Goal: Task Accomplishment & Management: Use online tool/utility

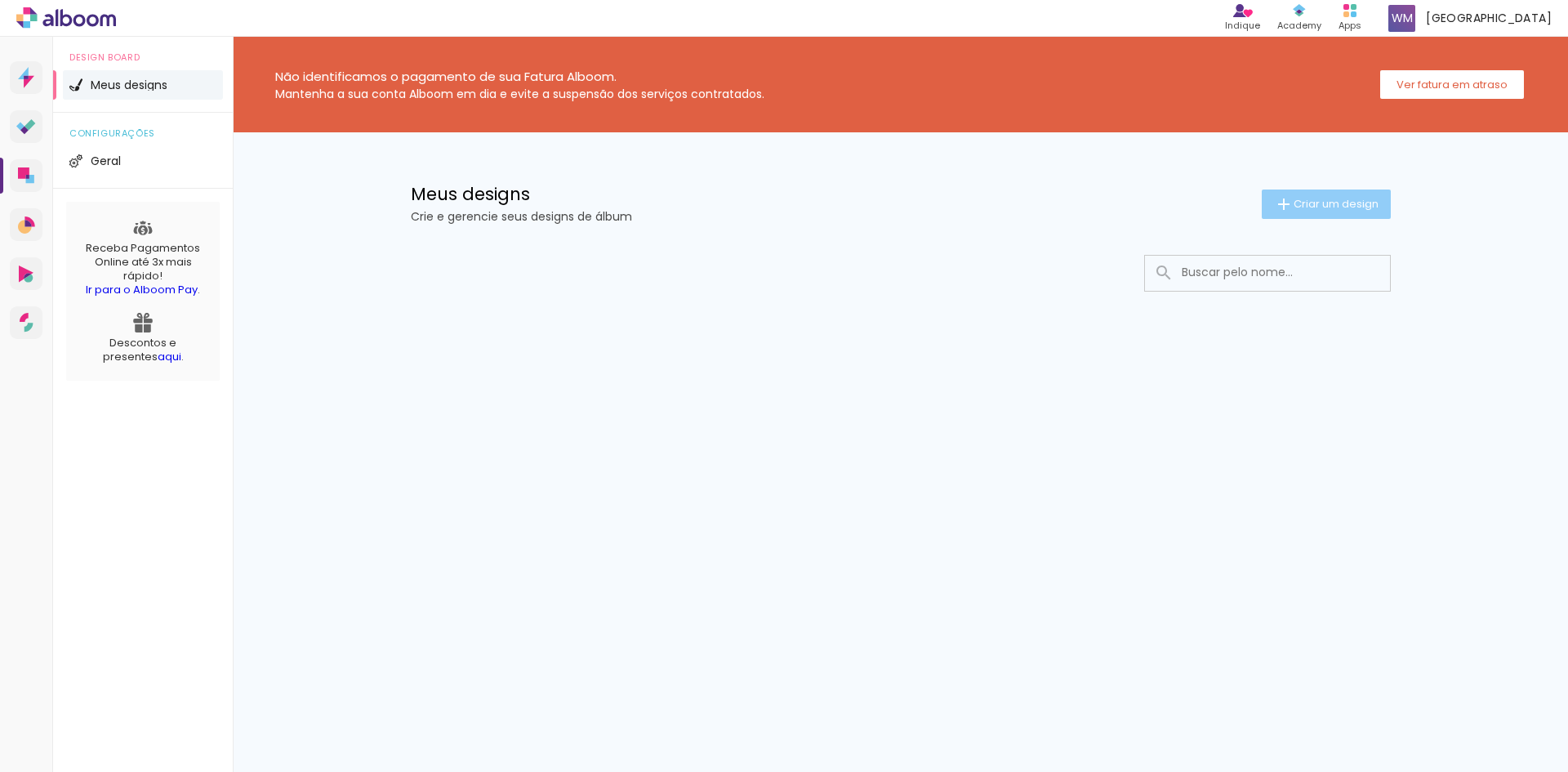
click at [1363, 206] on span "Criar um design" at bounding box center [1336, 204] width 85 height 11
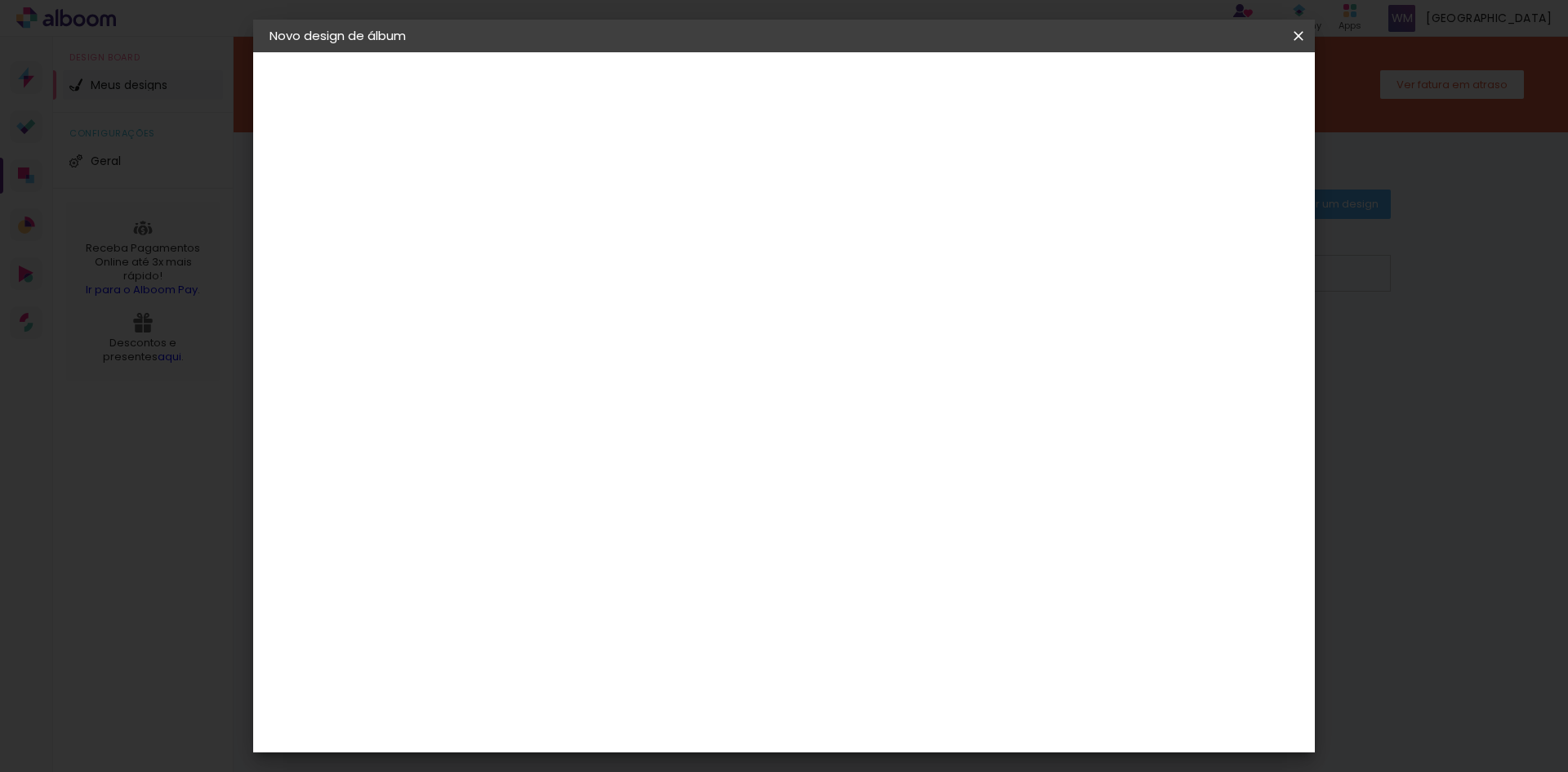
click at [0, 0] on iron-pages "Fornecedor Escolhendo fornecedor..." at bounding box center [0, 0] width 0 height 0
click at [0, 0] on div "2. Especificações" at bounding box center [0, 0] width 0 height 0
click at [536, 225] on input at bounding box center [536, 220] width 0 height 25
type input "Falvia e Tulio"
type paper-input "Falvia e Tulio"
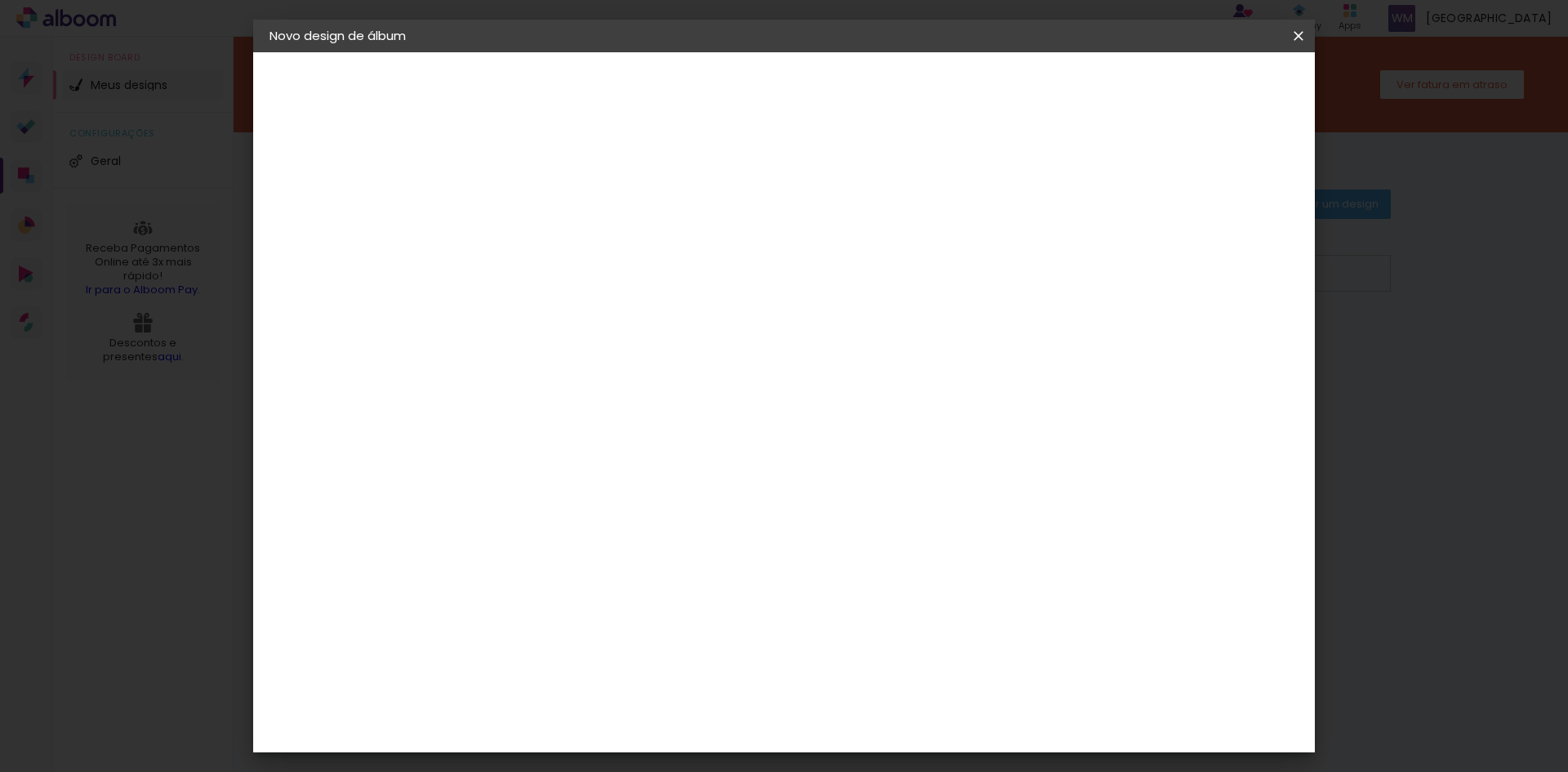
click at [0, 0] on slot "Avançar" at bounding box center [0, 0] width 0 height 0
click at [577, 663] on div "Hibener" at bounding box center [551, 670] width 50 height 13
click at [842, 96] on paper-button "Avançar" at bounding box center [802, 86] width 80 height 28
click at [600, 272] on input "text" at bounding box center [568, 285] width 64 height 25
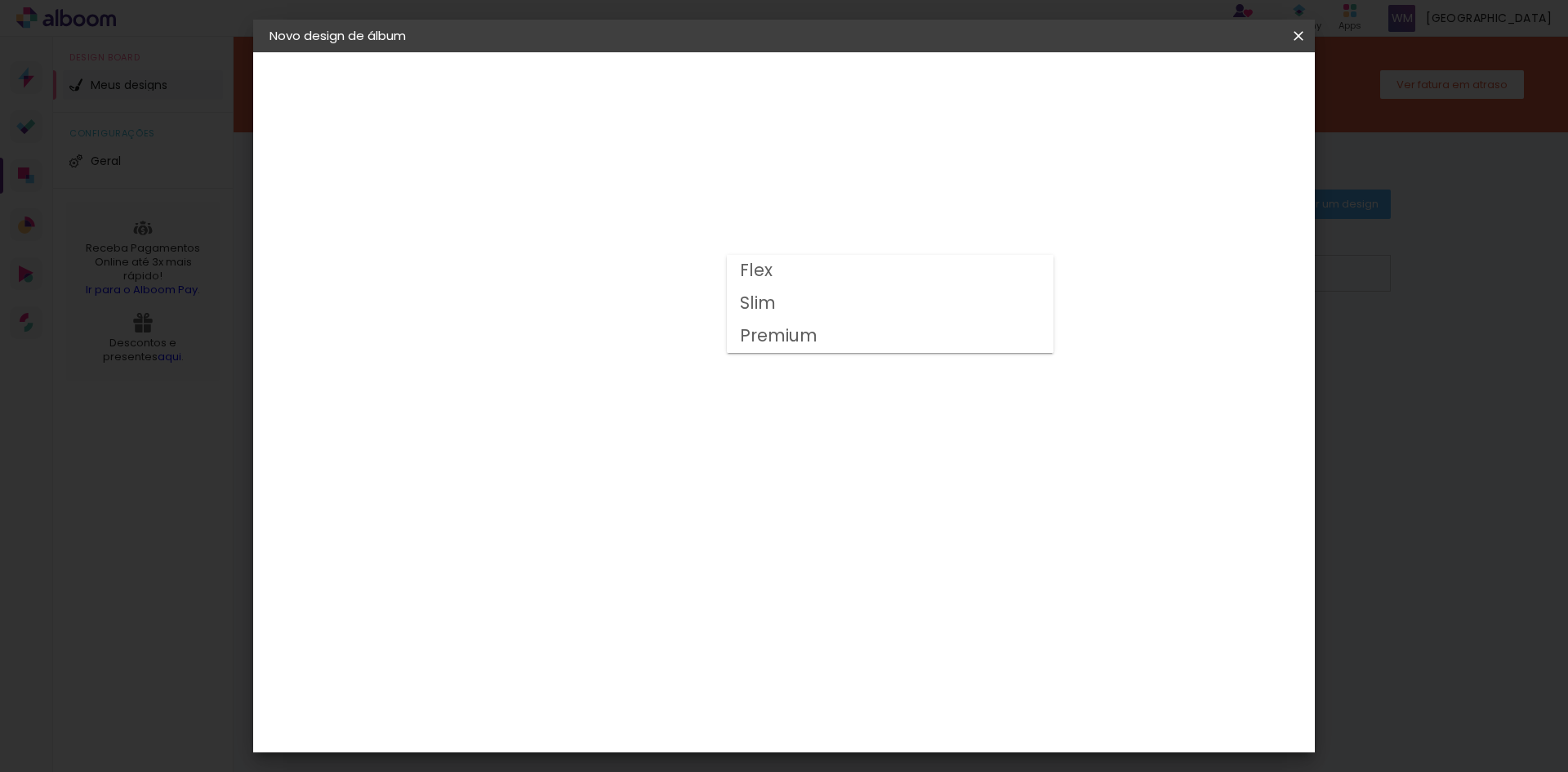
click at [856, 340] on paper-item "Premium" at bounding box center [890, 336] width 327 height 33
type input "Premium"
click at [827, 191] on div "Opções disponíveis Flex Slim Premium Tamanho Escolha o tamanho Horizontal Model…" at bounding box center [647, 122] width 362 height 139
click at [329, 205] on div "Hibener" at bounding box center [326, 202] width 44 height 12
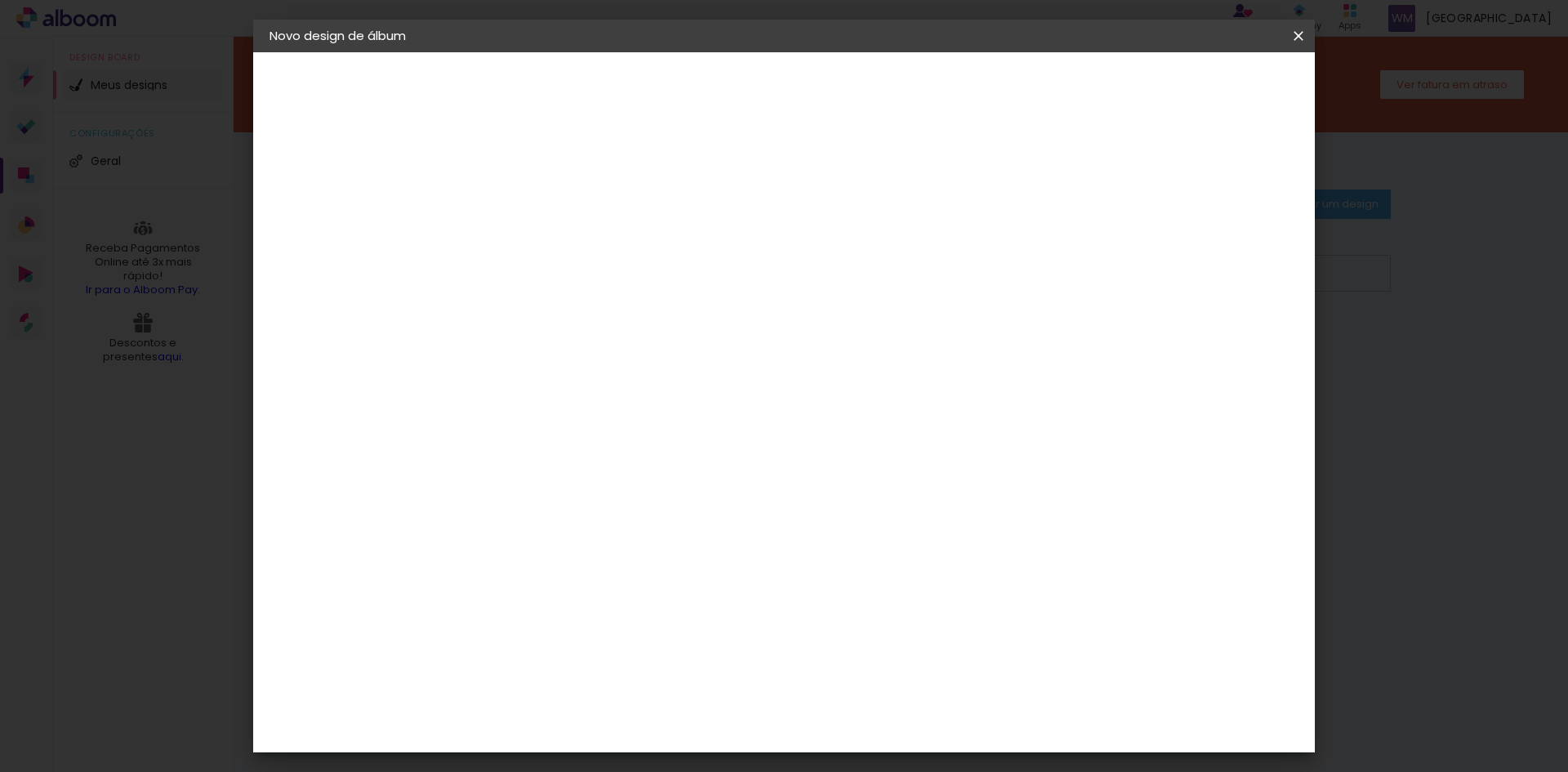
click at [0, 0] on slot "Tamanho Livre" at bounding box center [0, 0] width 0 height 0
click at [0, 0] on slot "Avançar" at bounding box center [0, 0] width 0 height 0
click at [524, 190] on input "2" at bounding box center [525, 187] width 56 height 20
type input "25"
type paper-input "25"
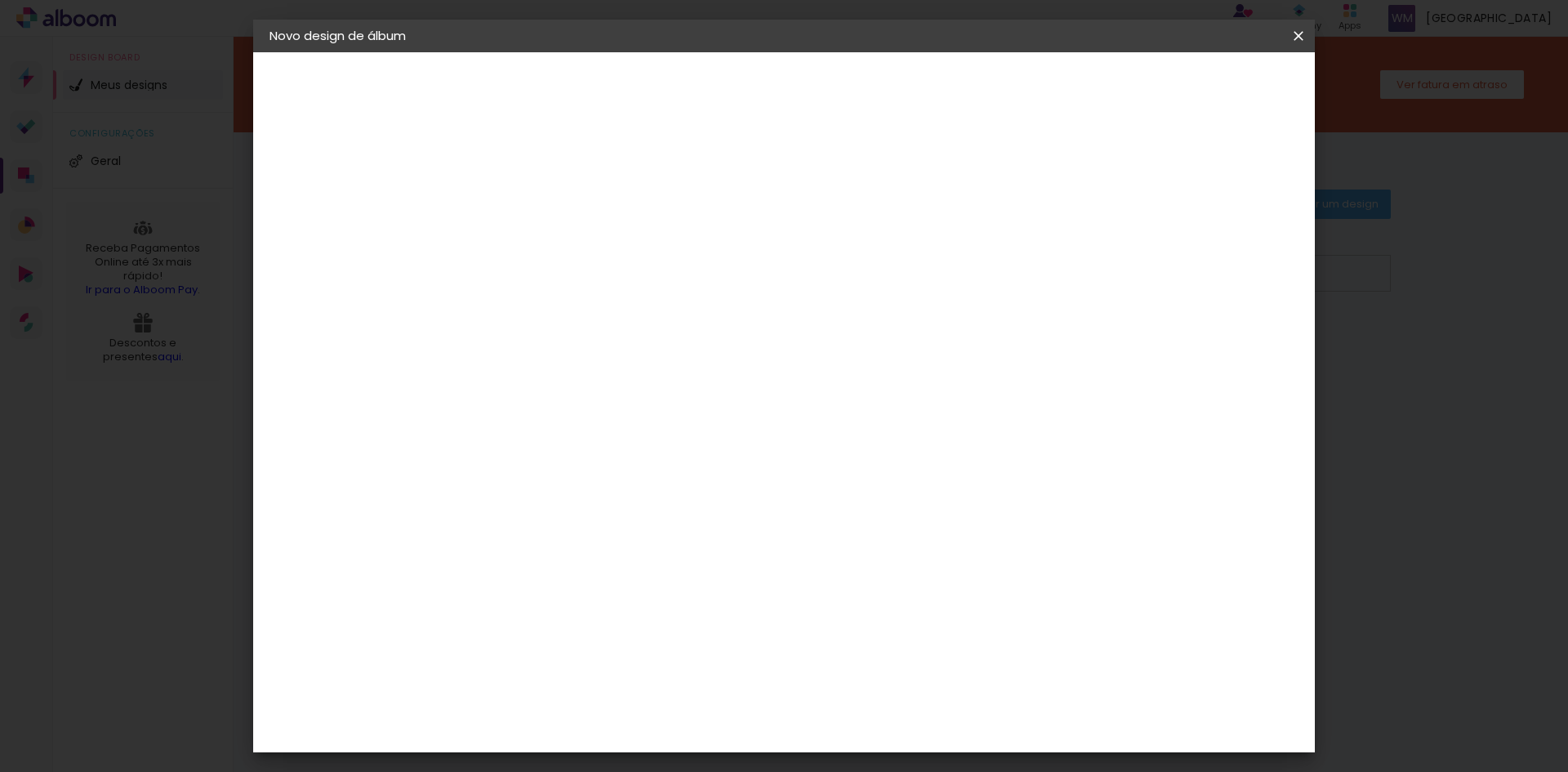
type input "6"
type paper-input "6"
click at [1221, 241] on input "6" at bounding box center [1214, 246] width 29 height 24
type input "60"
type paper-input "60"
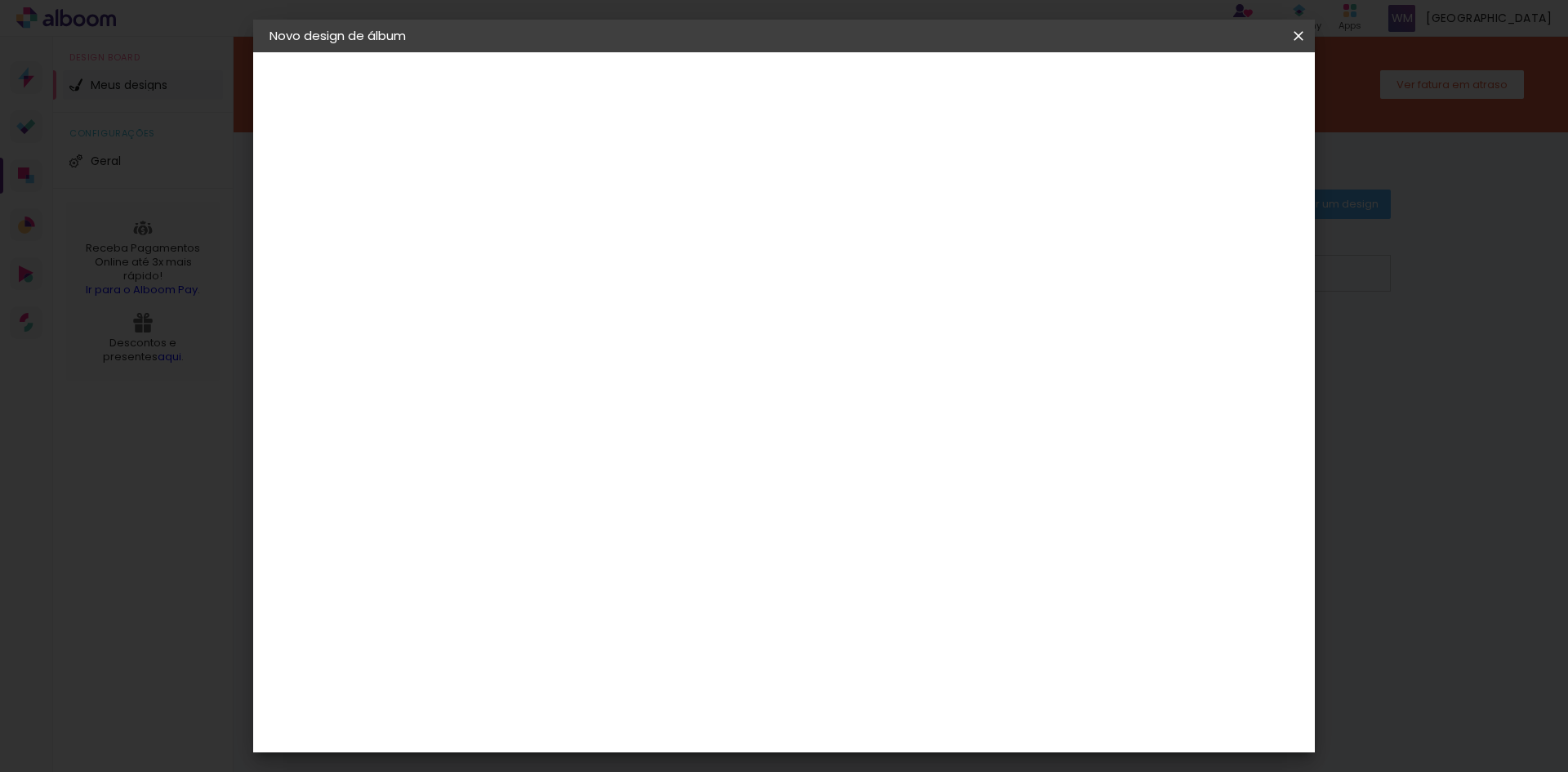
click at [1115, 184] on div at bounding box center [1109, 188] width 15 height 15
type paper-checkbox "on"
type input "59"
type paper-input "59"
click at [1134, 251] on input "59" at bounding box center [1128, 246] width 38 height 24
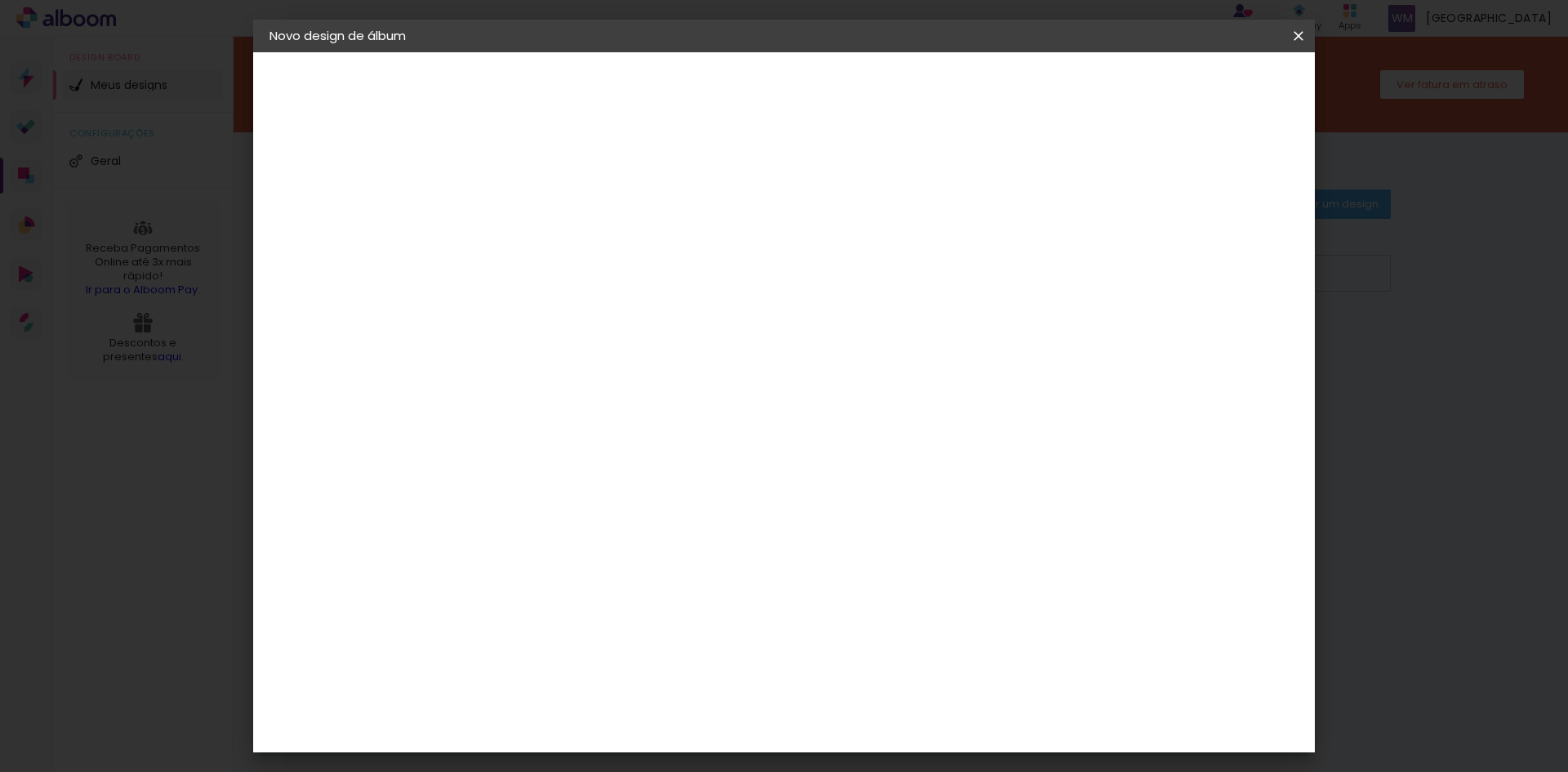
type input "58"
type paper-input "58"
click at [1142, 255] on input "58" at bounding box center [1130, 246] width 38 height 24
type input "57"
type paper-input "57"
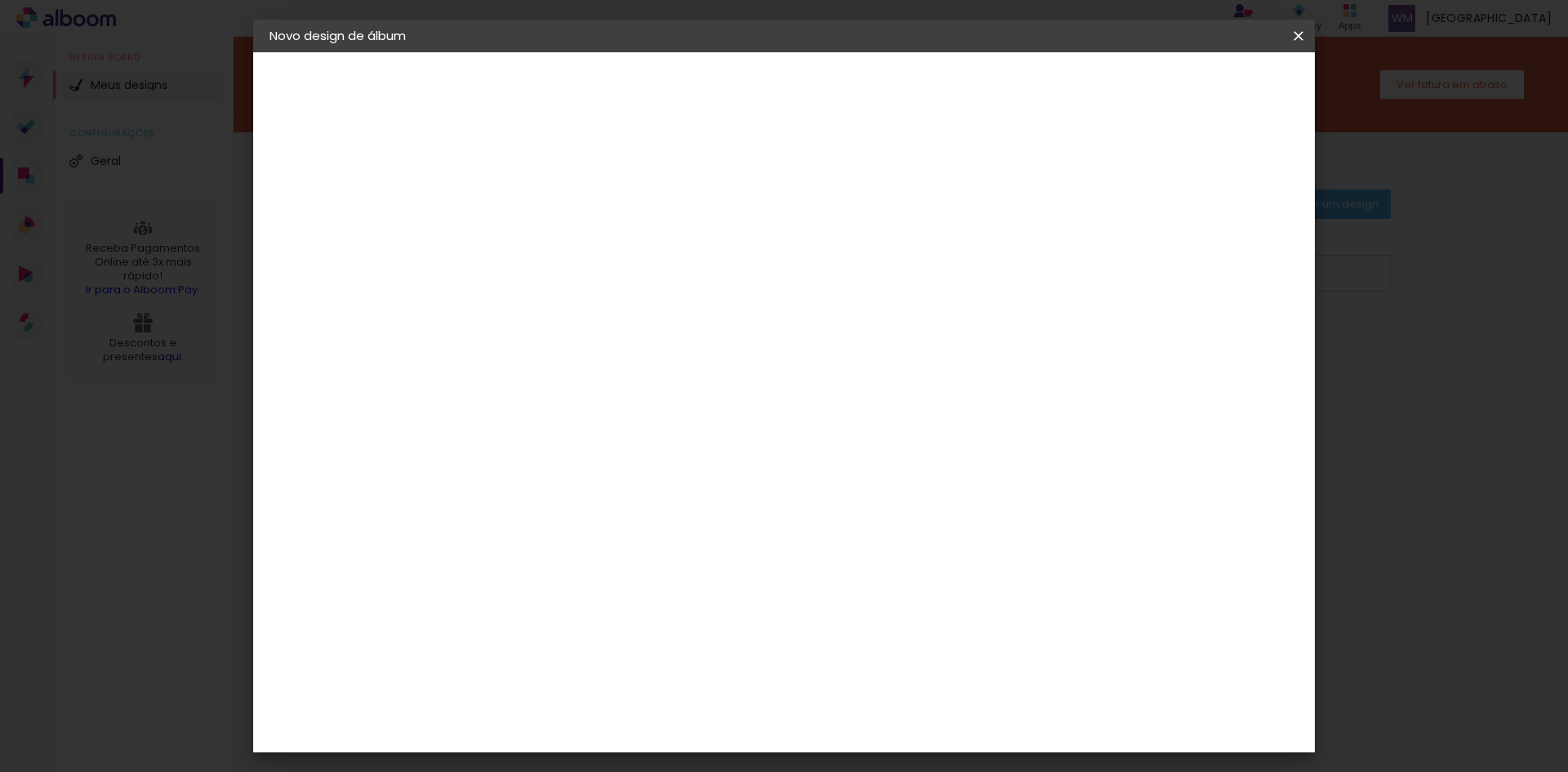
click at [1142, 255] on input "57" at bounding box center [1130, 246] width 38 height 24
type input "56"
type paper-input "56"
click at [1142, 255] on input "56" at bounding box center [1131, 246] width 38 height 24
type input "55"
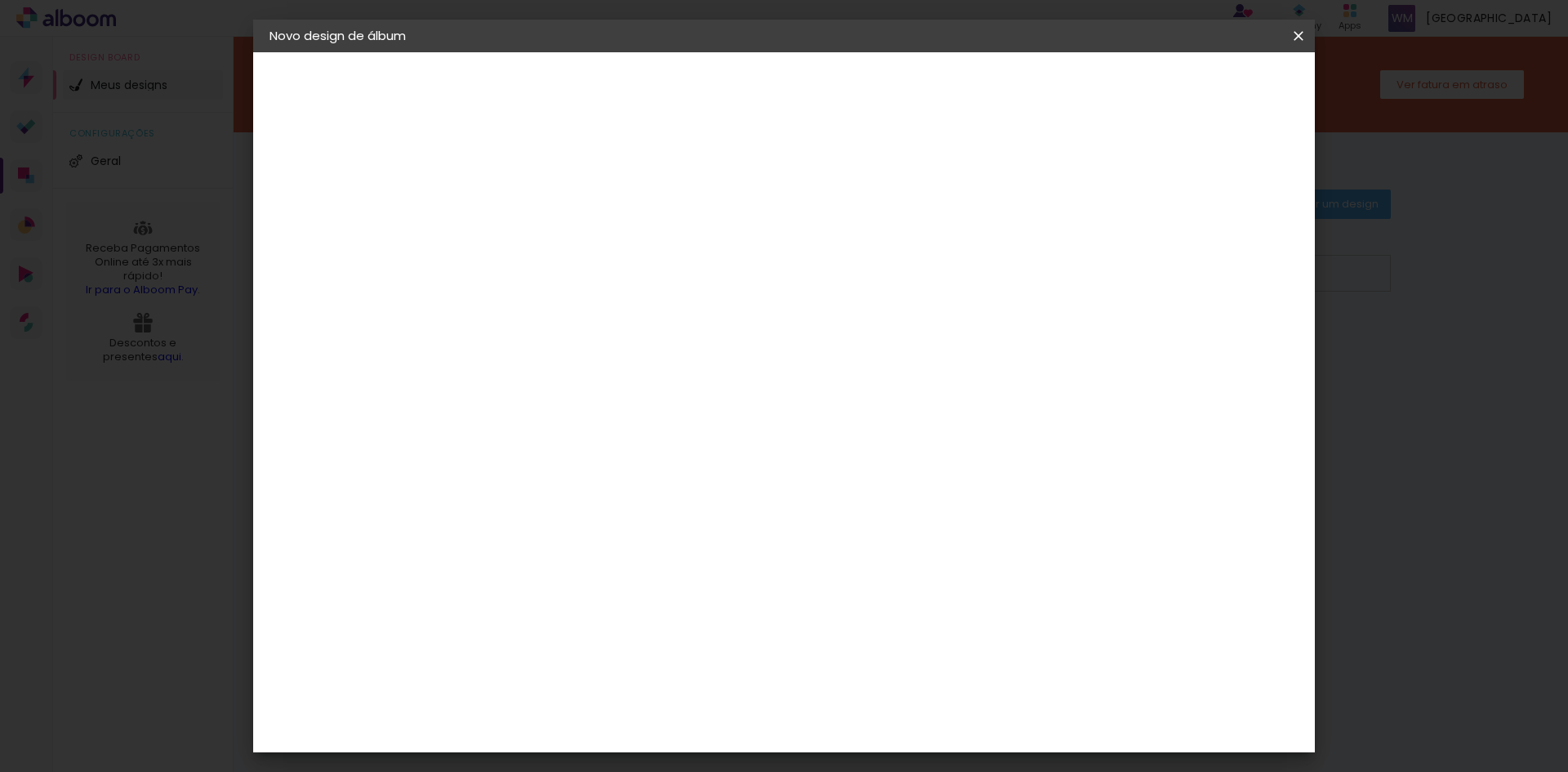
type paper-input "55"
click at [1142, 255] on input "55" at bounding box center [1133, 246] width 38 height 24
type input "54"
type paper-input "54"
click at [1142, 255] on input "54" at bounding box center [1133, 246] width 38 height 24
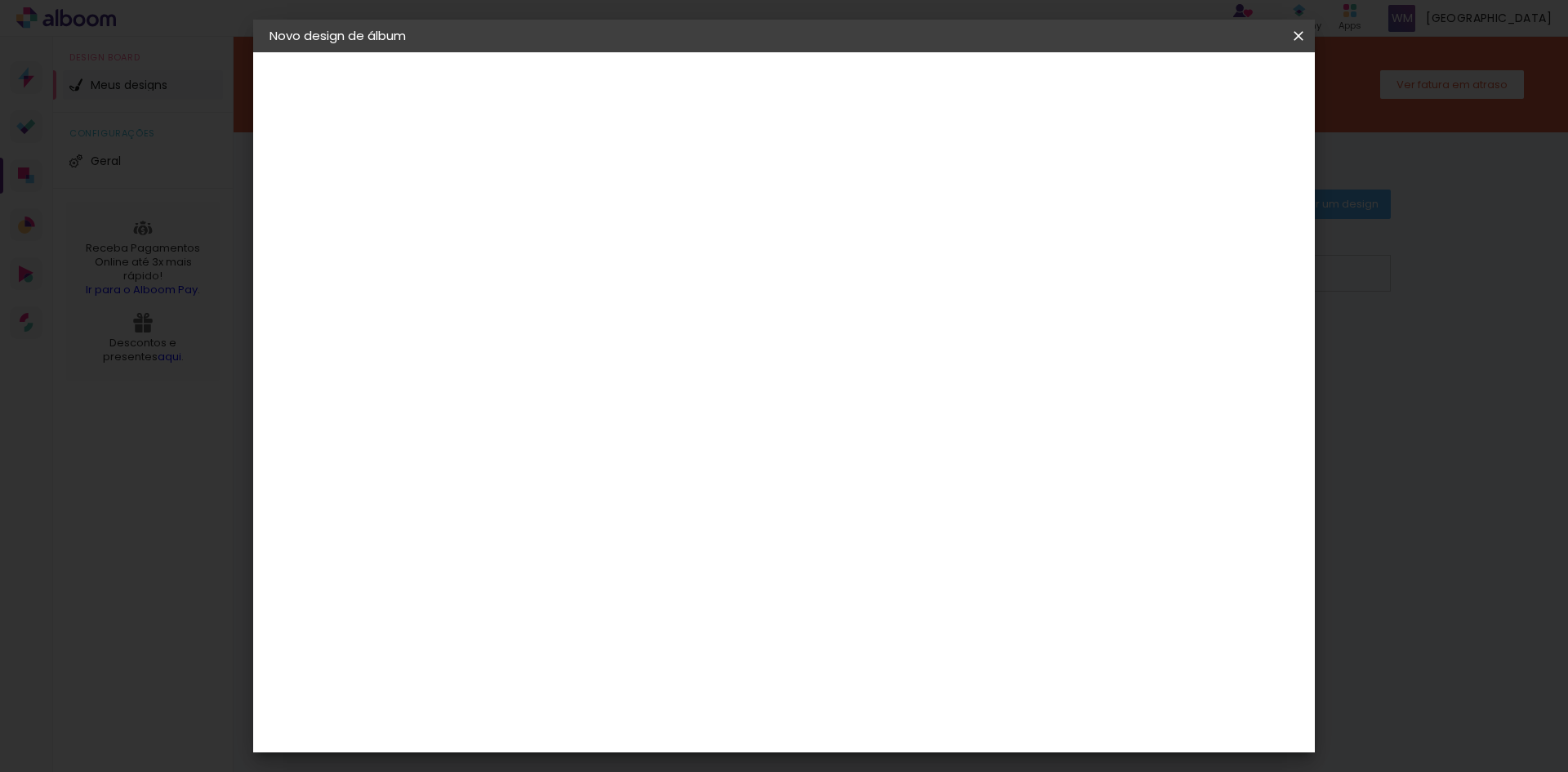
type input "53"
type paper-input "53"
click at [1142, 255] on input "53" at bounding box center [1134, 246] width 38 height 24
type input "52"
type paper-input "52"
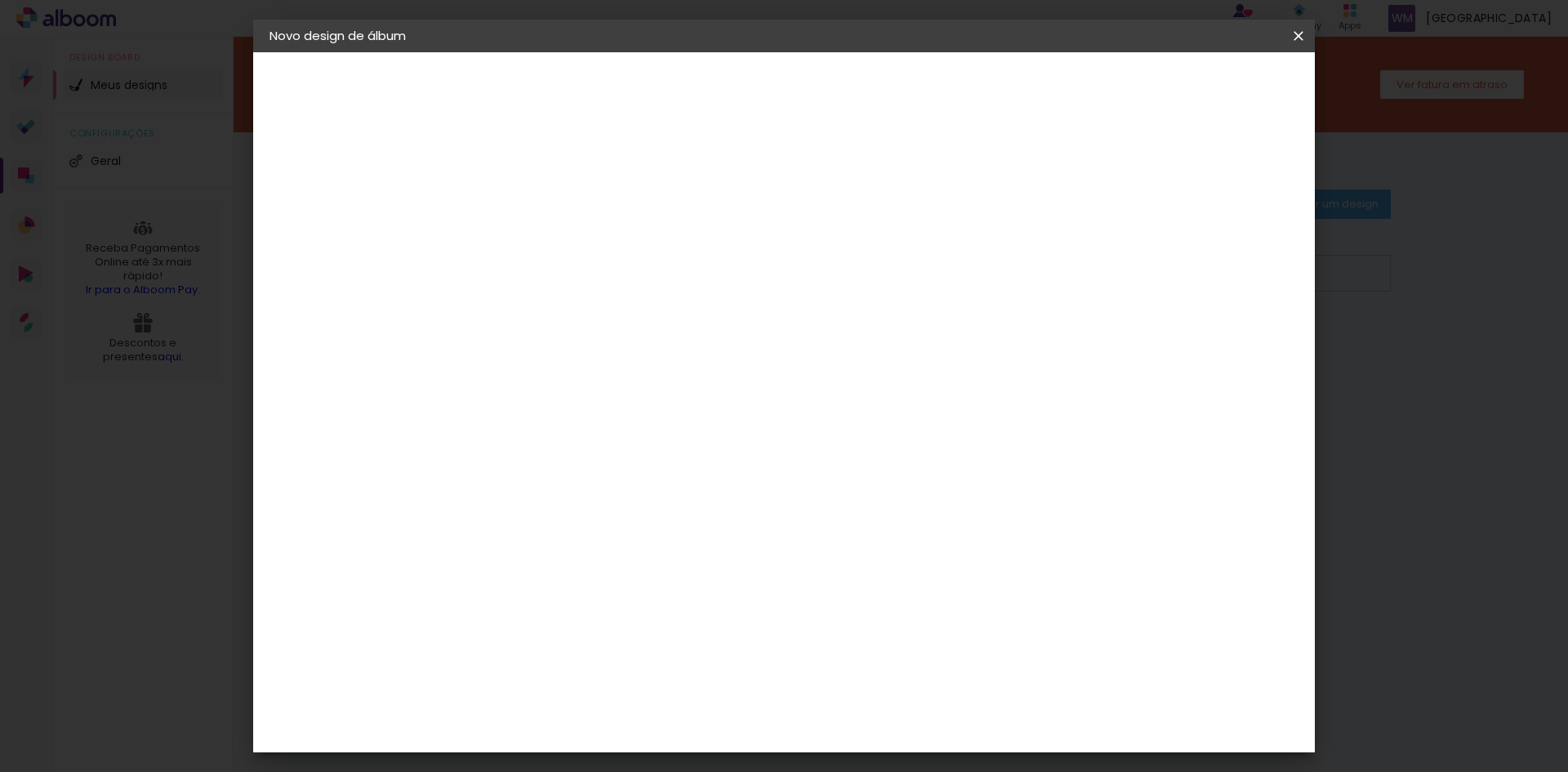
click at [1142, 255] on input "52" at bounding box center [1136, 246] width 38 height 24
type input "51"
type paper-input "51"
click at [1142, 255] on input "51" at bounding box center [1136, 246] width 38 height 24
click at [1142, 256] on input "51" at bounding box center [1137, 246] width 38 height 24
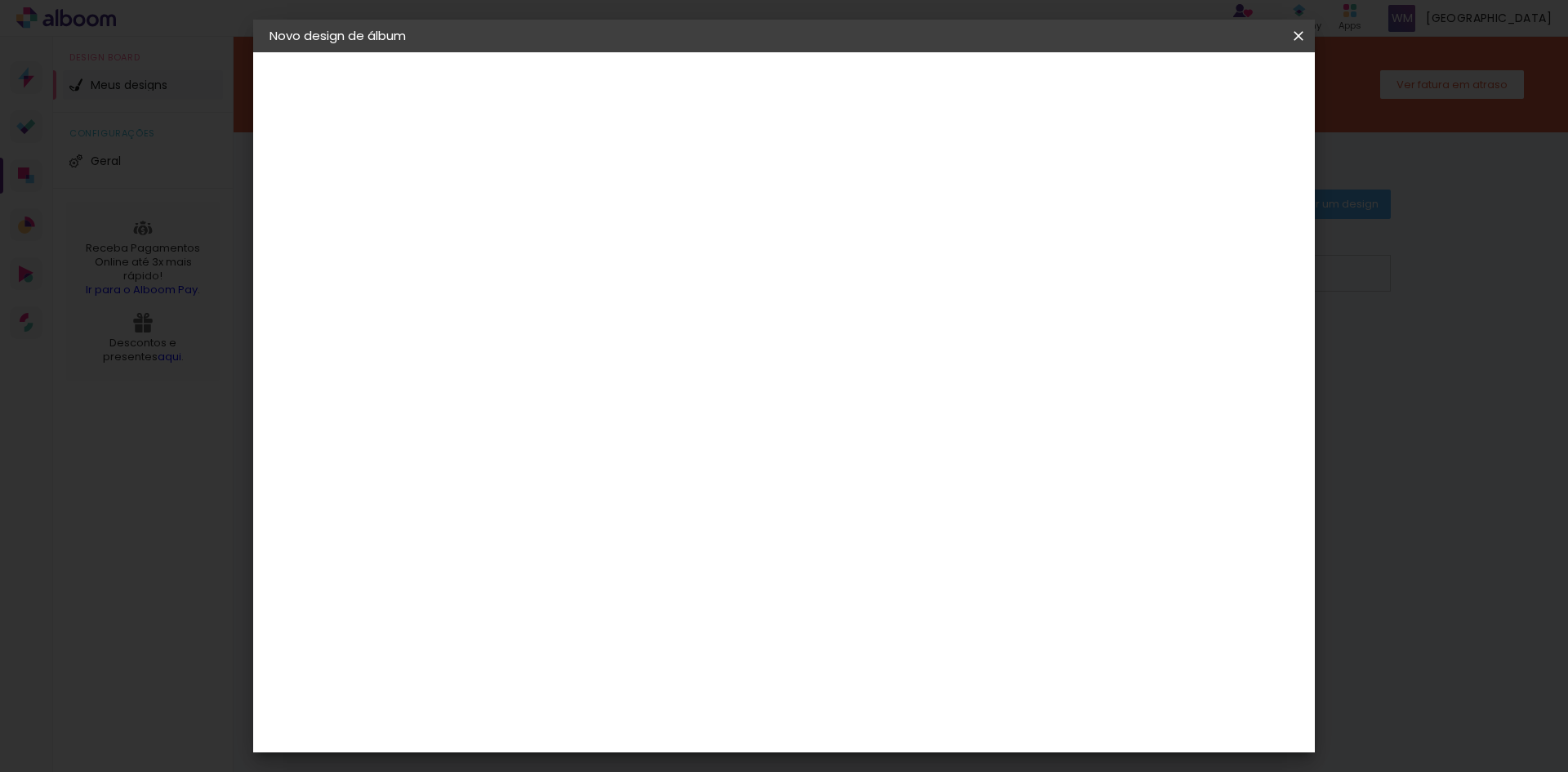
type input "50"
type paper-input "50"
click at [1151, 256] on input "50" at bounding box center [1139, 246] width 38 height 24
type input "49"
type paper-input "49"
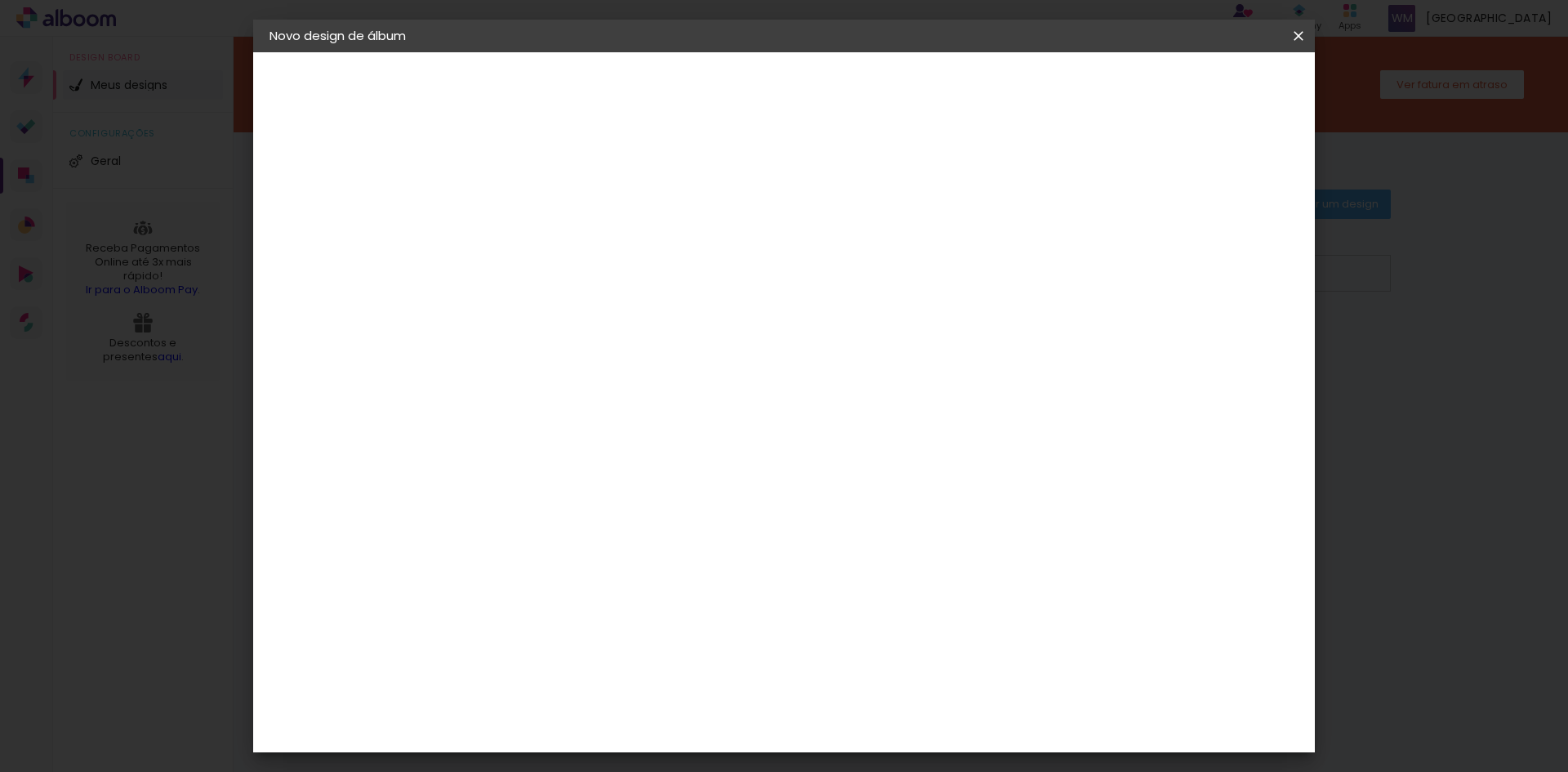
click at [1151, 256] on input "49" at bounding box center [1139, 246] width 38 height 24
type input "50"
type paper-input "50"
click at [1152, 244] on input "50" at bounding box center [1140, 246] width 38 height 24
type input "26"
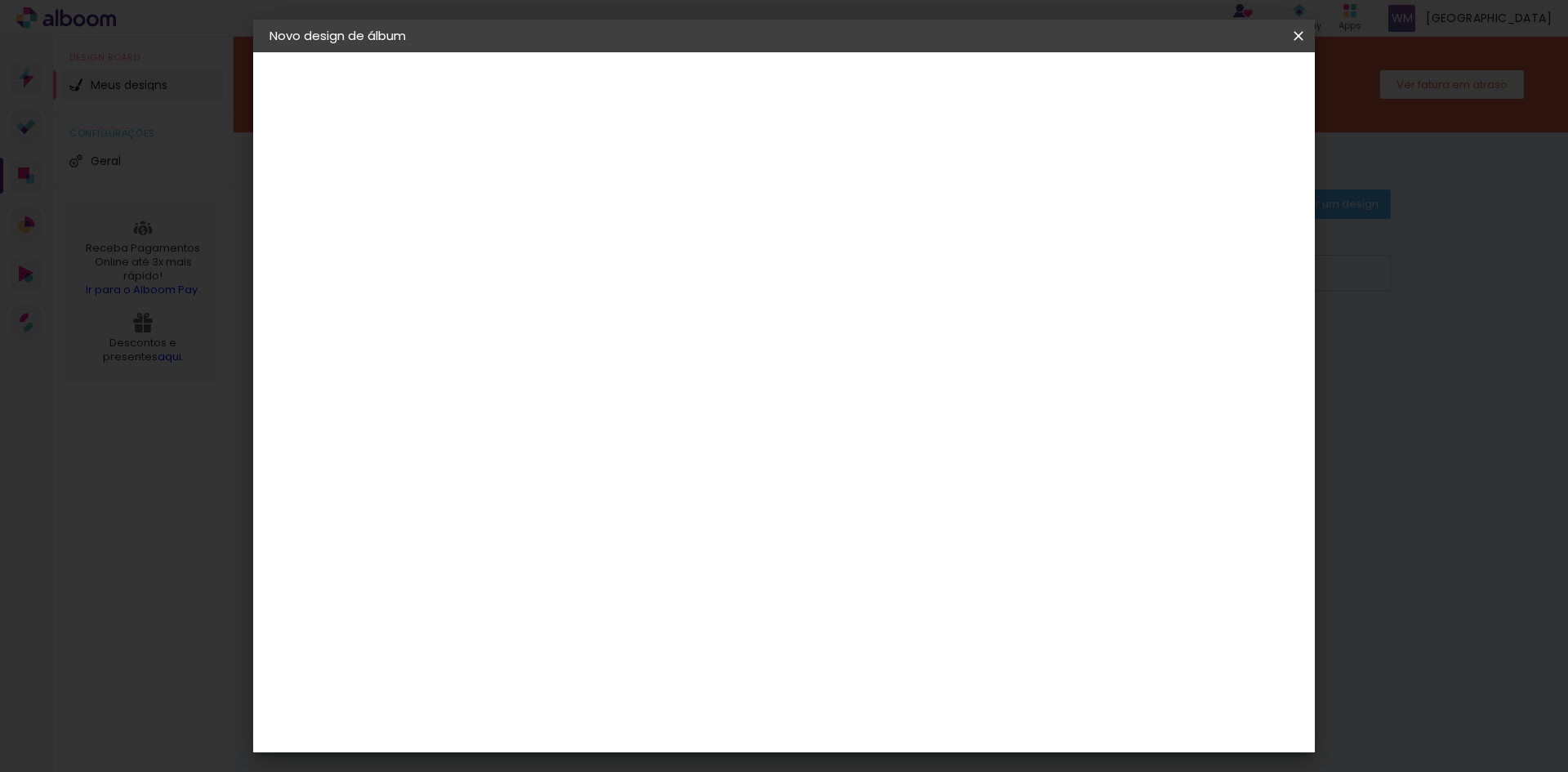
type paper-input "26"
click at [546, 186] on input "26" at bounding box center [525, 187] width 56 height 20
type input "27"
type paper-input "27"
click at [546, 186] on input "27" at bounding box center [525, 187] width 56 height 20
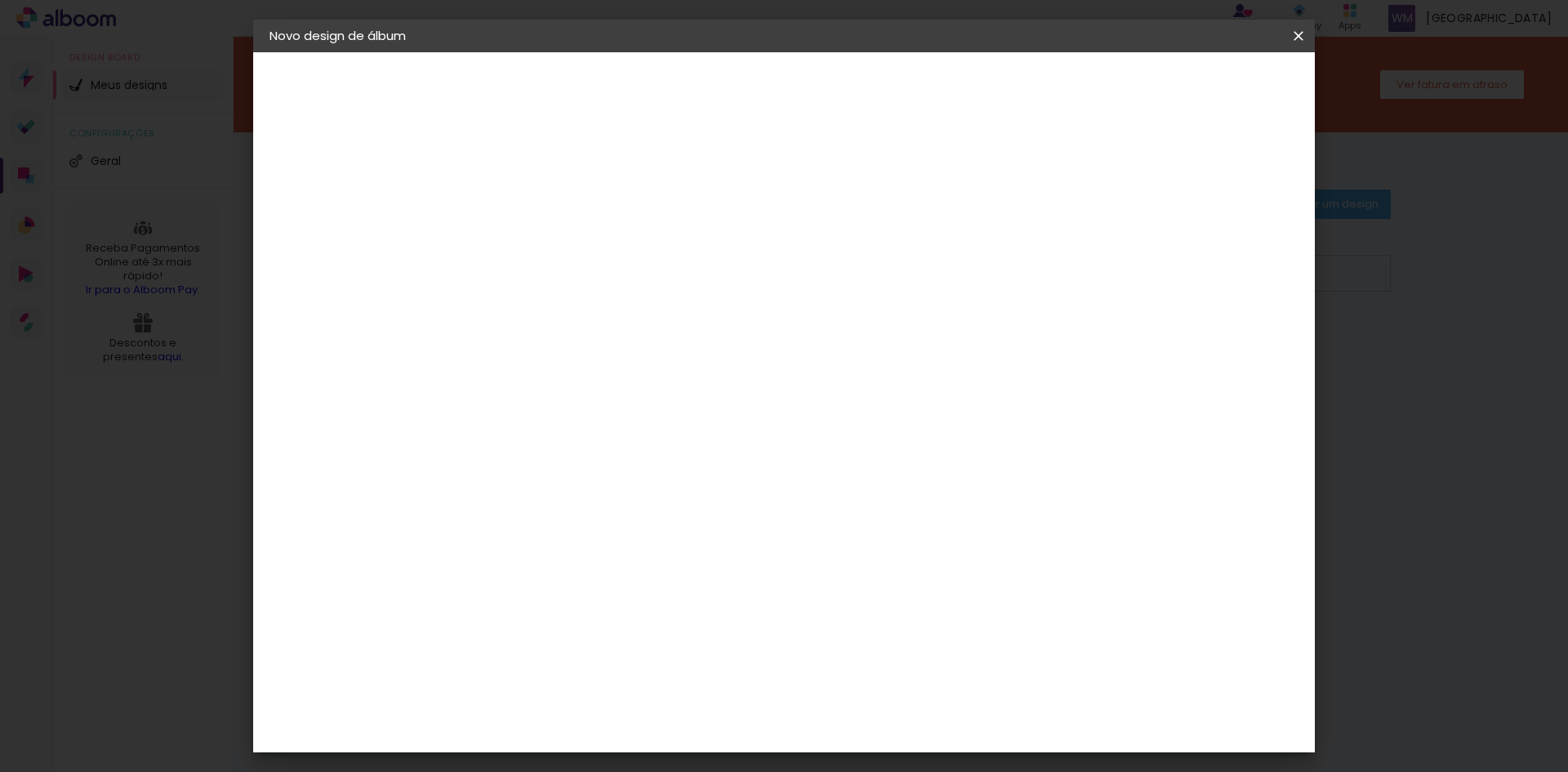
click at [546, 198] on div at bounding box center [539, 199] width 82 height 2
type input "26"
type paper-input "26"
click at [546, 194] on input "26" at bounding box center [525, 187] width 56 height 20
type input "25"
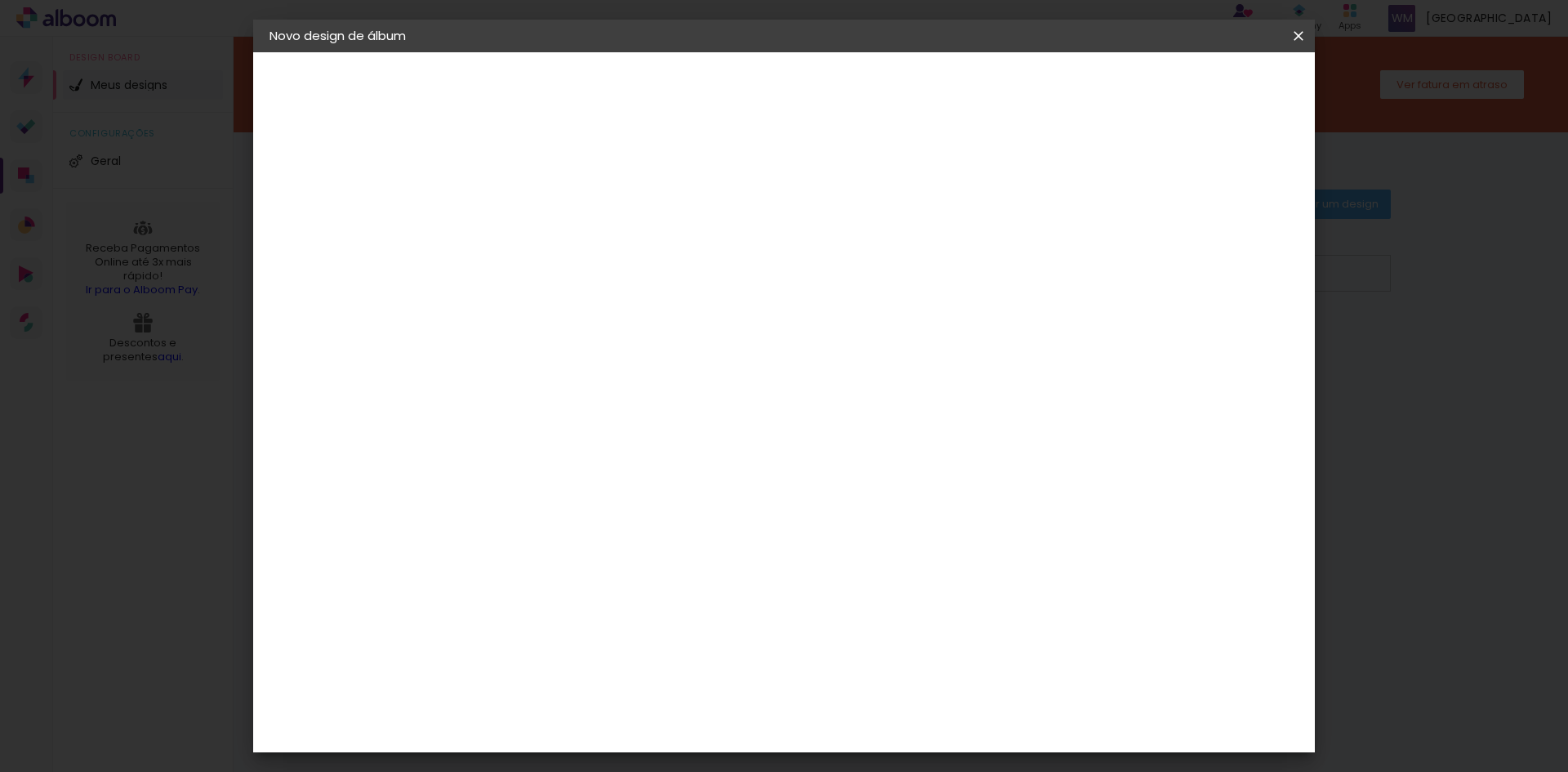
type paper-input "25"
click at [546, 194] on input "25" at bounding box center [525, 187] width 56 height 20
type input "26"
type paper-input "26"
click at [551, 181] on input "26" at bounding box center [525, 187] width 56 height 20
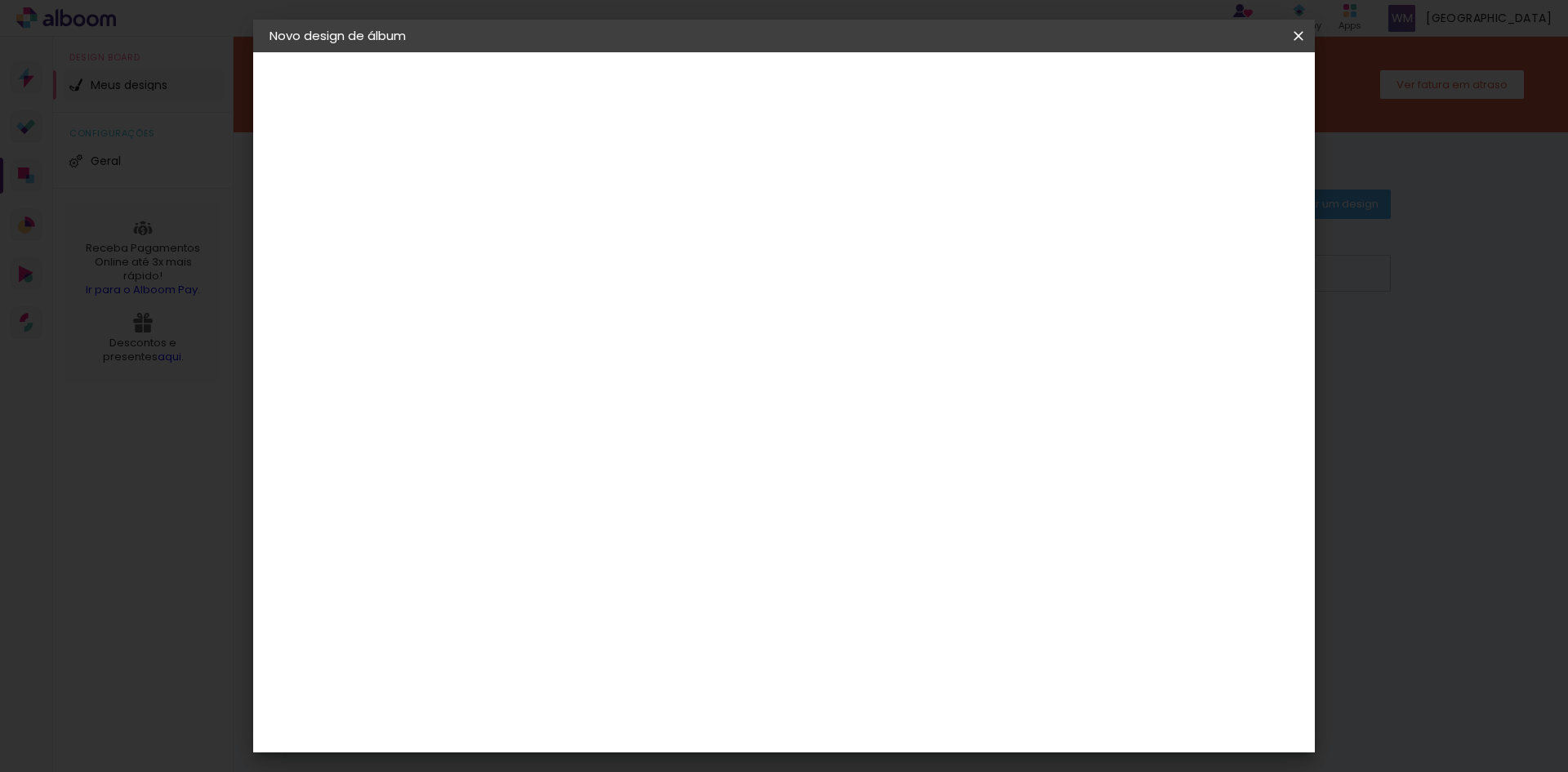
type input "27"
type paper-input "27"
click at [551, 181] on input "27" at bounding box center [525, 187] width 56 height 20
type input "28"
type paper-input "28"
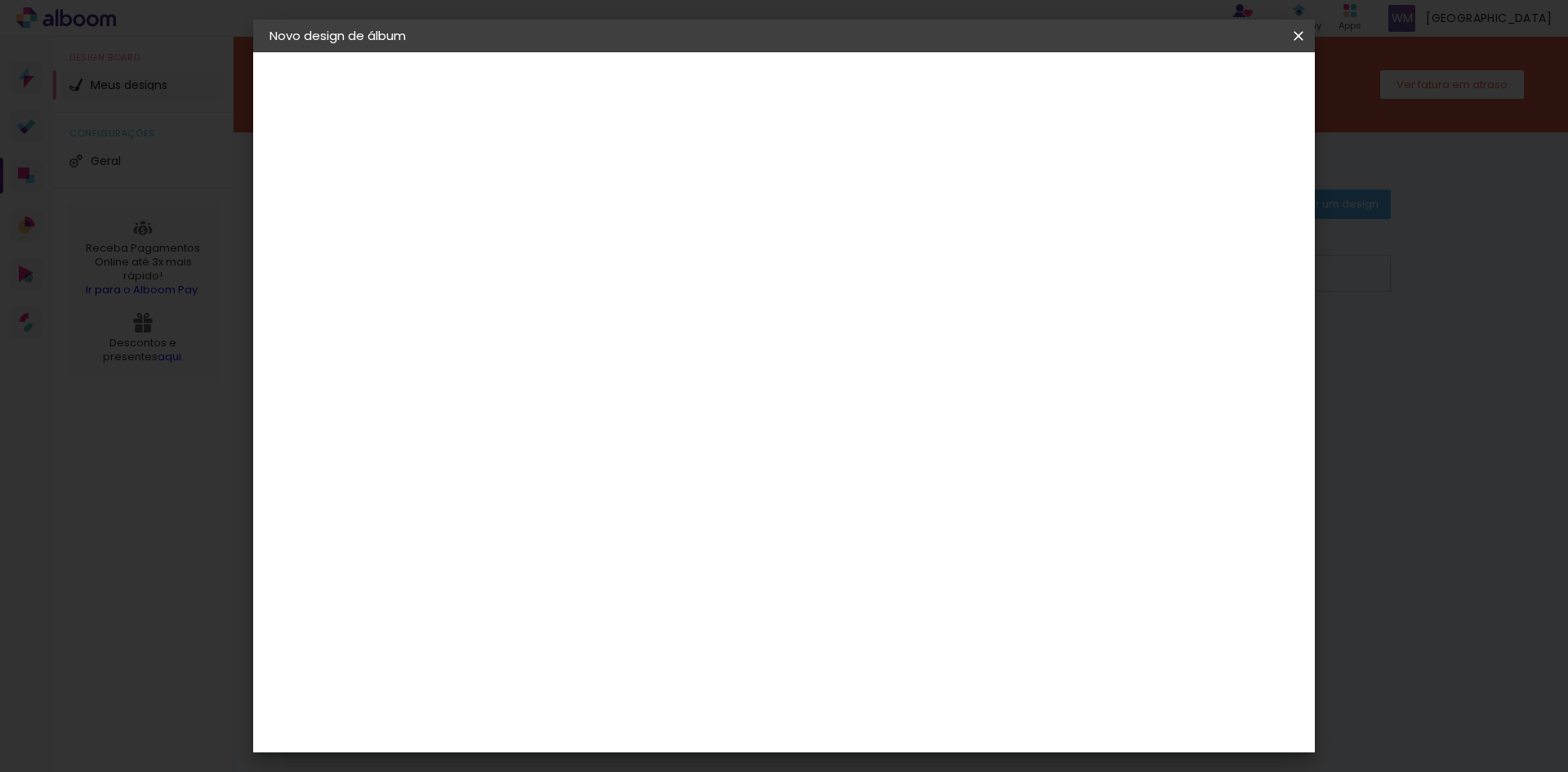
click at [551, 181] on input "28" at bounding box center [525, 187] width 56 height 20
type input "29"
type paper-input "29"
click at [551, 181] on input "29" at bounding box center [525, 187] width 56 height 20
type input "30"
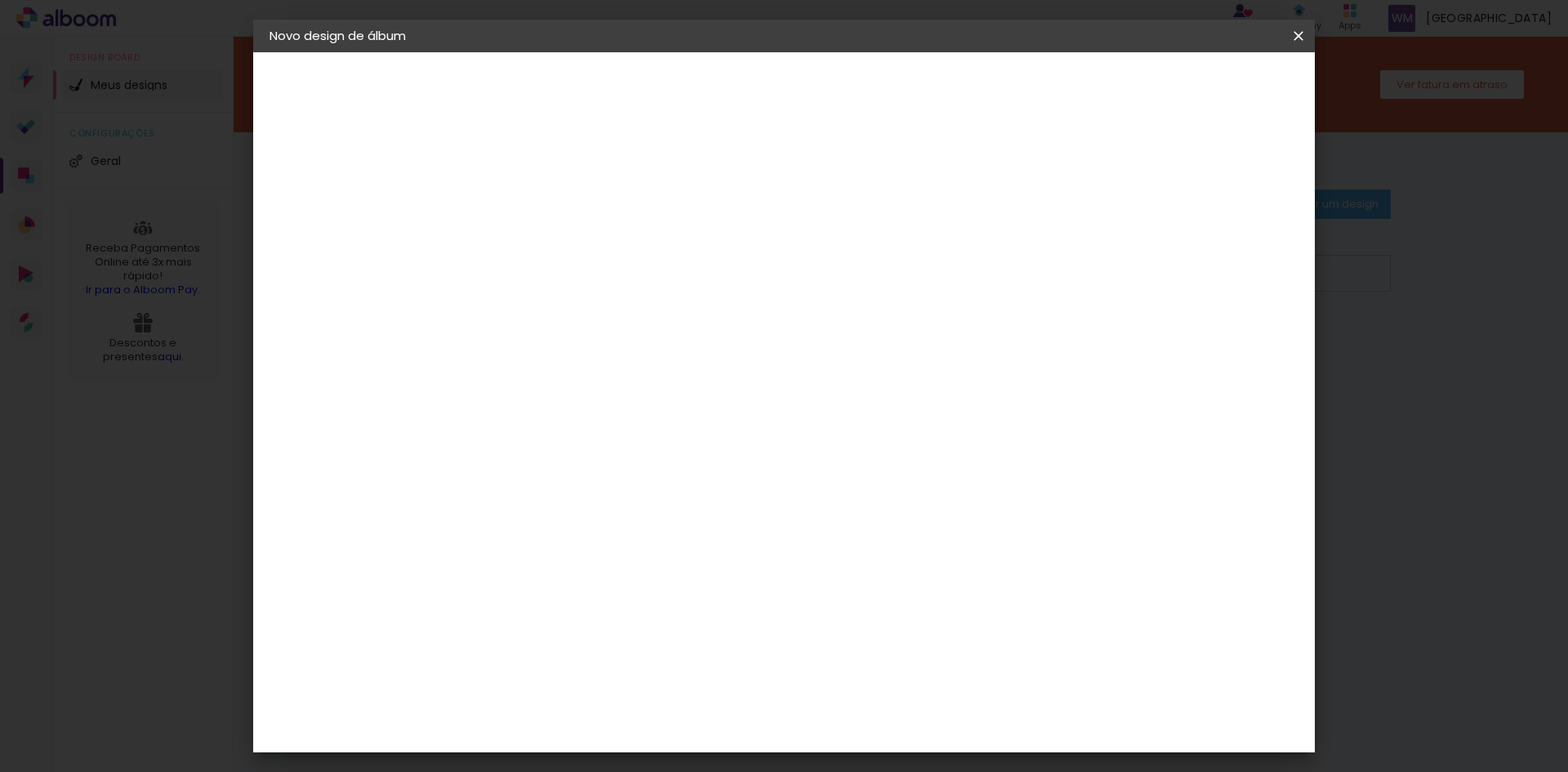
type paper-input "30"
click at [551, 181] on input "30" at bounding box center [525, 187] width 56 height 20
type input "31"
type paper-input "31"
click at [551, 181] on input "31" at bounding box center [525, 187] width 56 height 20
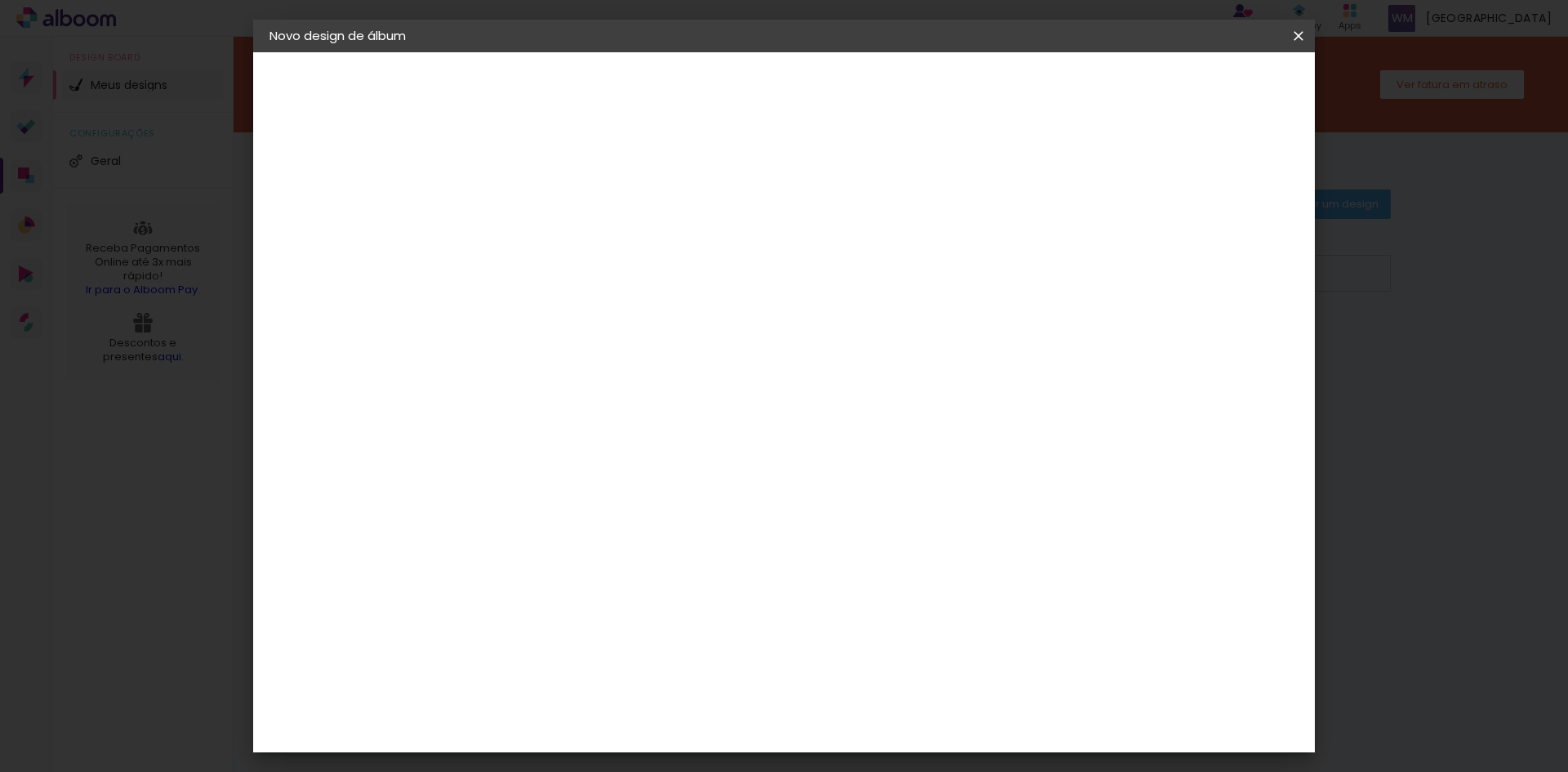
type input "32"
type paper-input "32"
click at [551, 181] on input "32" at bounding box center [525, 187] width 56 height 20
type input "31"
type paper-input "31"
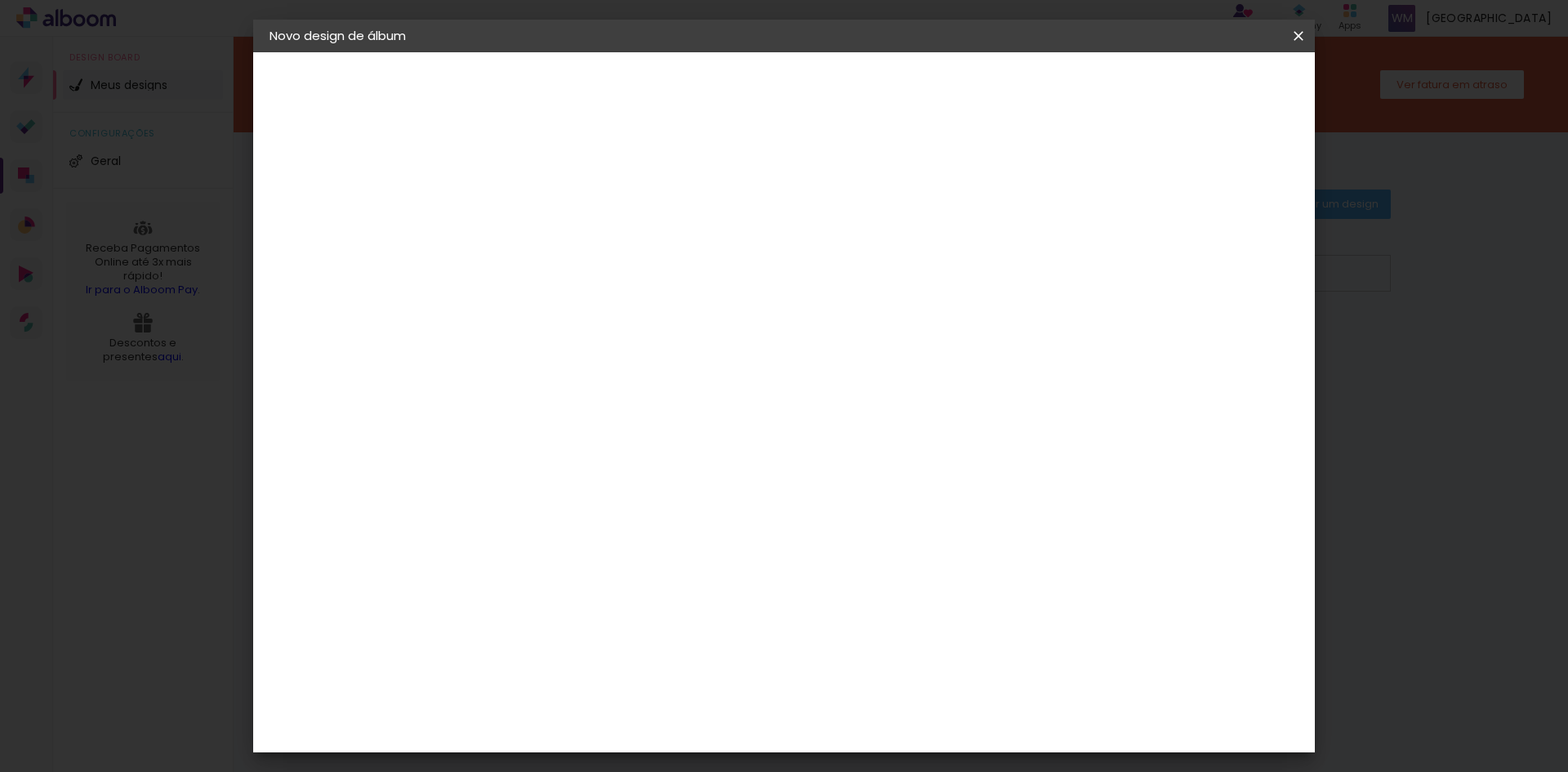
click at [543, 191] on input "31" at bounding box center [525, 187] width 56 height 20
type input "30"
type paper-input "30"
click at [543, 191] on input "30" at bounding box center [525, 187] width 56 height 20
type input "29"
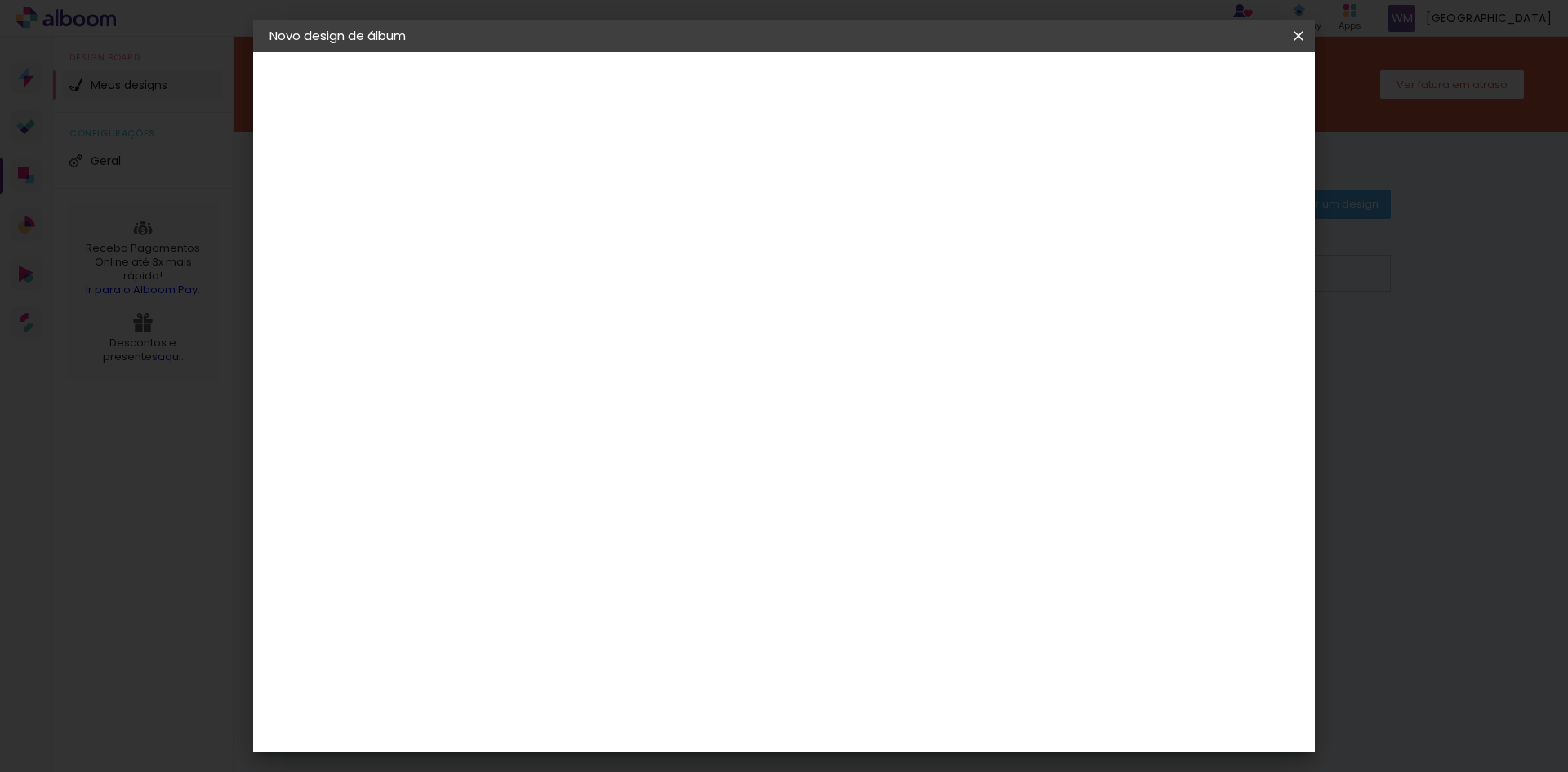
type paper-input "29"
click at [543, 191] on input "29" at bounding box center [525, 187] width 56 height 20
type input "28"
type paper-input "28"
click at [543, 191] on input "28" at bounding box center [525, 187] width 56 height 20
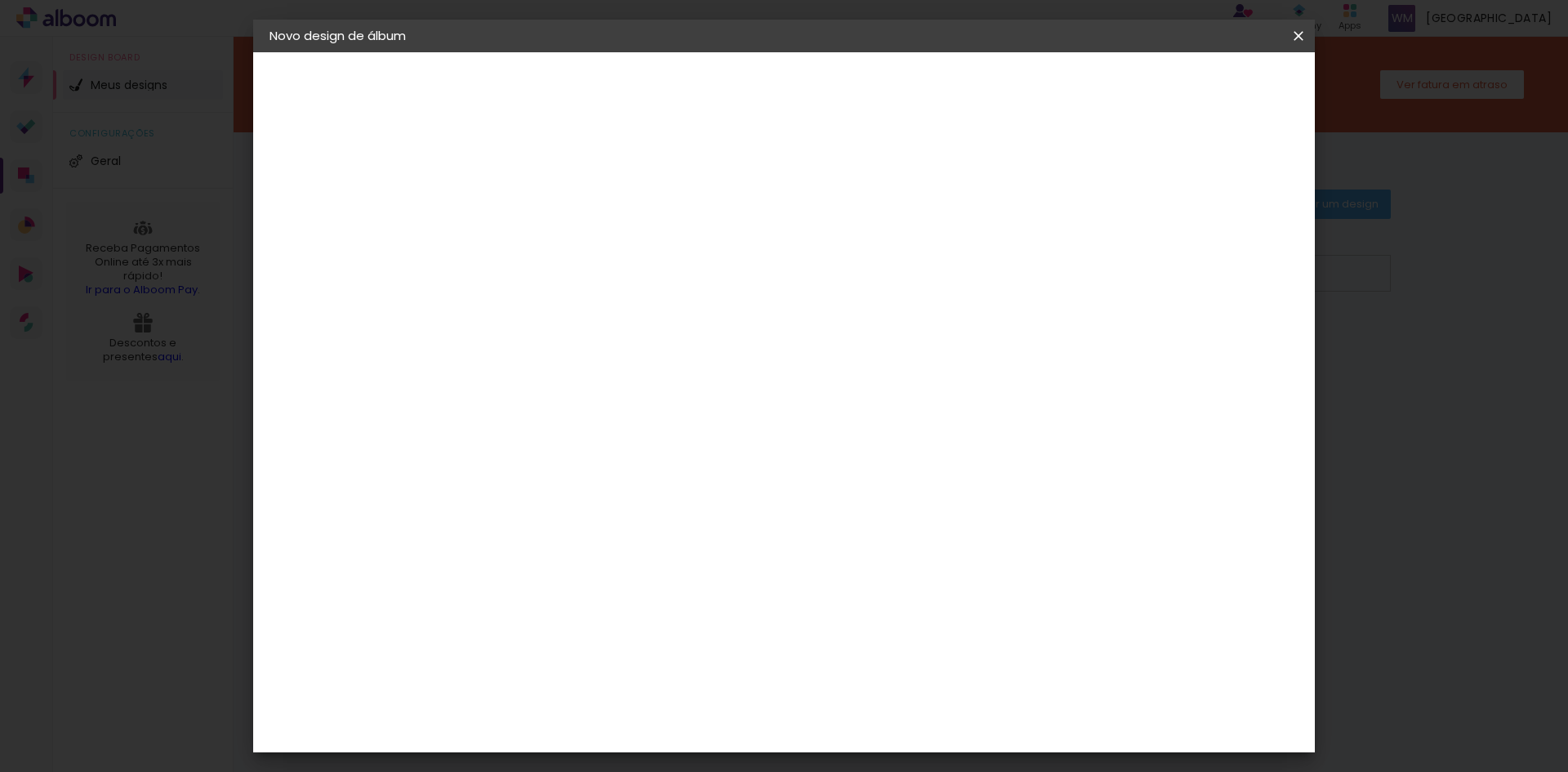
type input "27"
type paper-input "27"
click at [543, 191] on input "27" at bounding box center [525, 187] width 56 height 20
type input "26"
type paper-input "26"
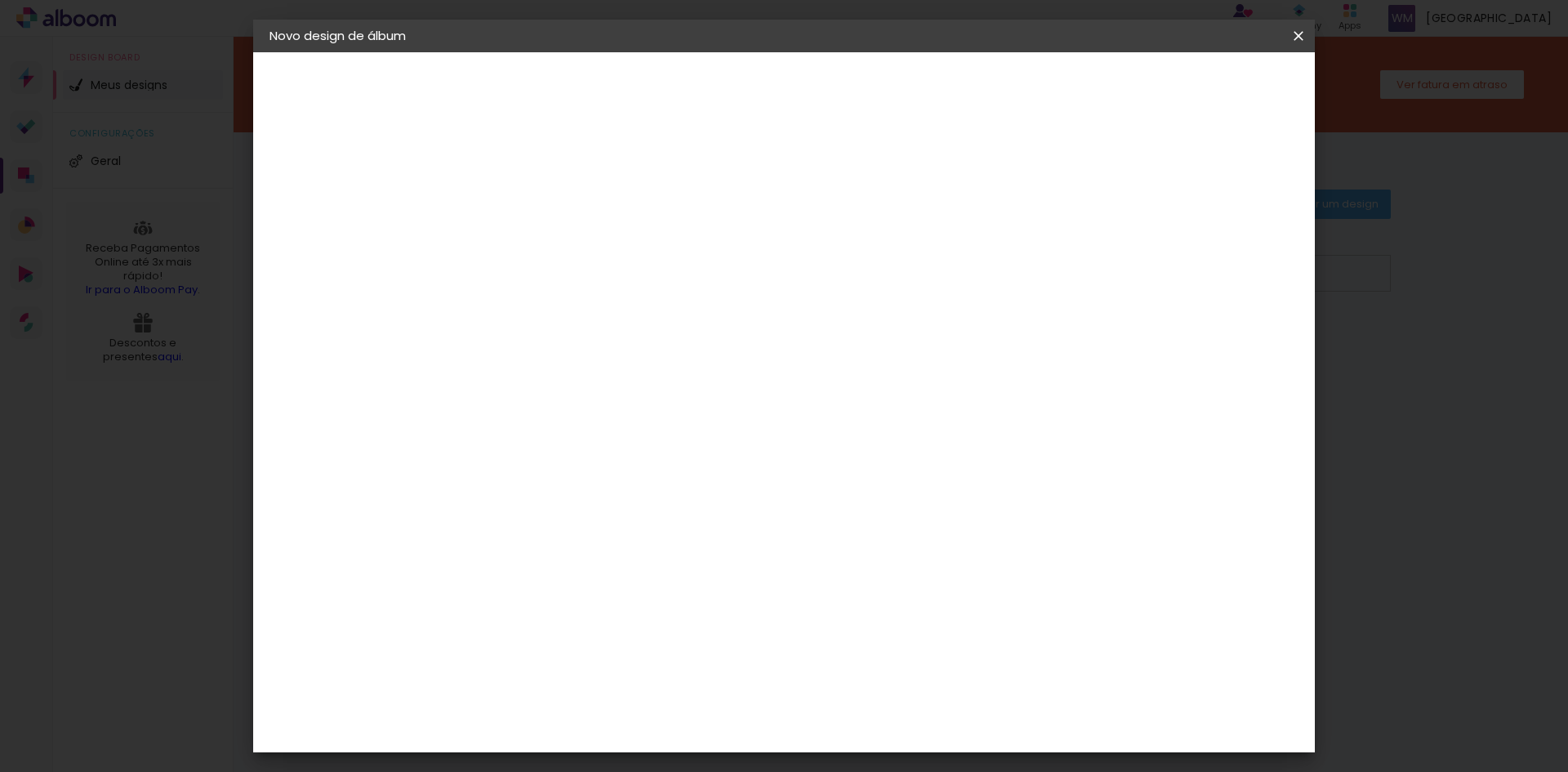
click at [543, 191] on input "26" at bounding box center [525, 187] width 56 height 20
type input "25"
type paper-input "25"
click at [543, 191] on input "25" at bounding box center [525, 187] width 56 height 20
type input "24"
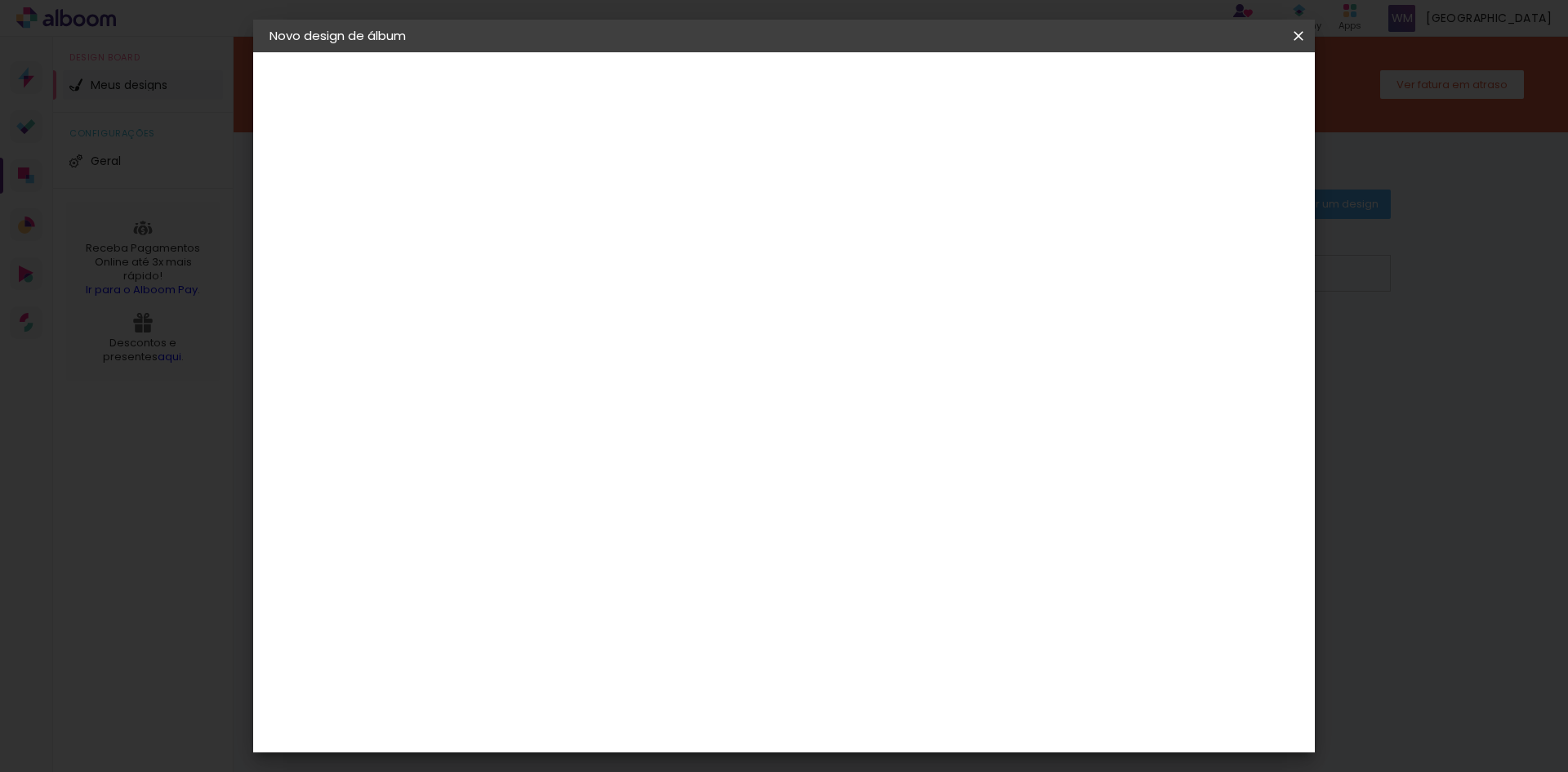
type paper-input "24"
click at [543, 191] on input "24" at bounding box center [525, 187] width 56 height 20
type input "23"
type paper-input "23"
click at [543, 191] on input "23" at bounding box center [525, 187] width 56 height 20
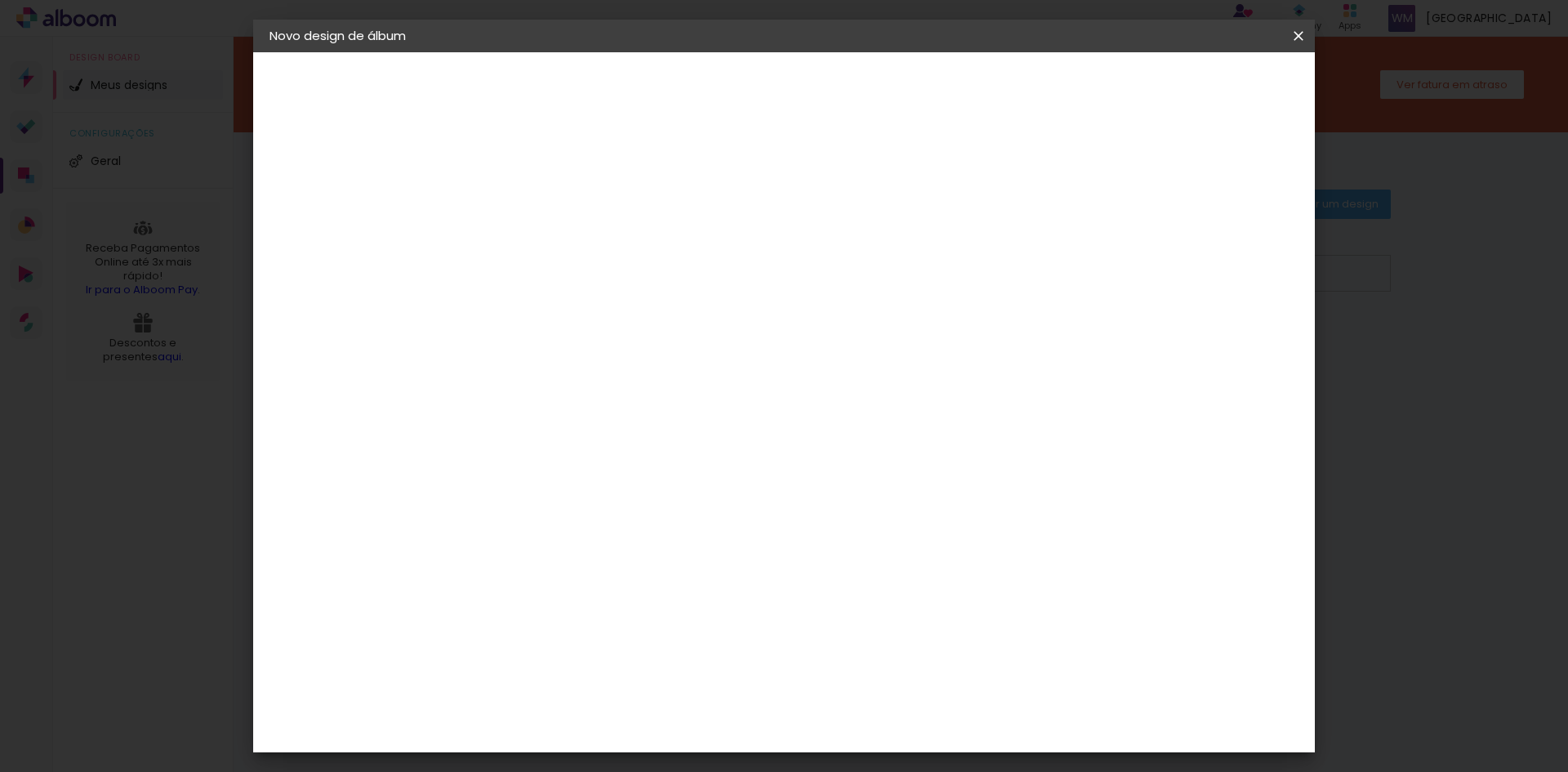
type input "2"
type input "6"
type paper-input "6"
click at [498, 465] on input "30" at bounding box center [485, 464] width 43 height 24
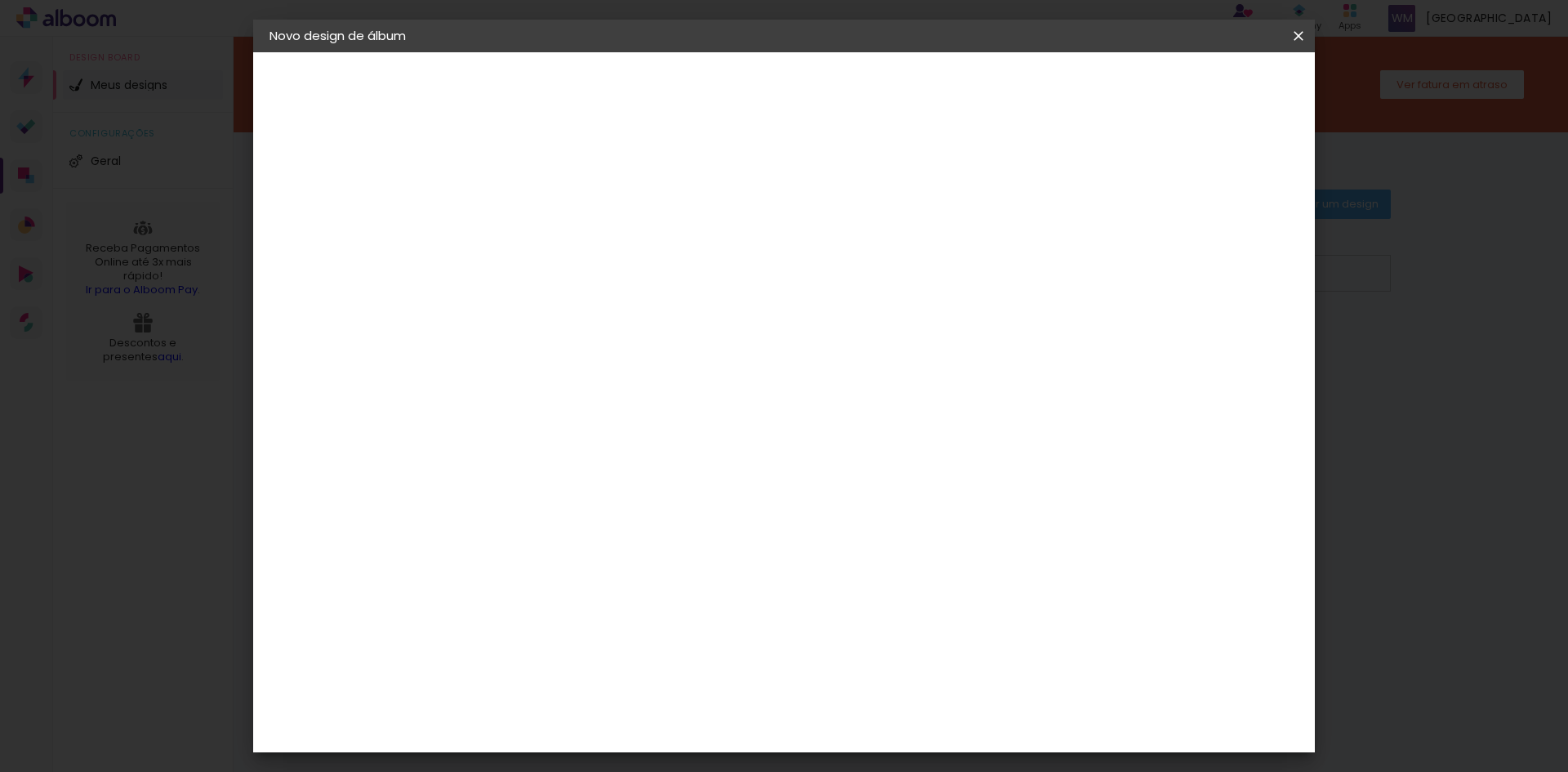
click at [498, 465] on input "30" at bounding box center [485, 464] width 43 height 24
type input "25"
type paper-input "25"
click at [1133, 245] on input "50" at bounding box center [1139, 246] width 38 height 24
click at [1115, 188] on div at bounding box center [1109, 188] width 15 height 15
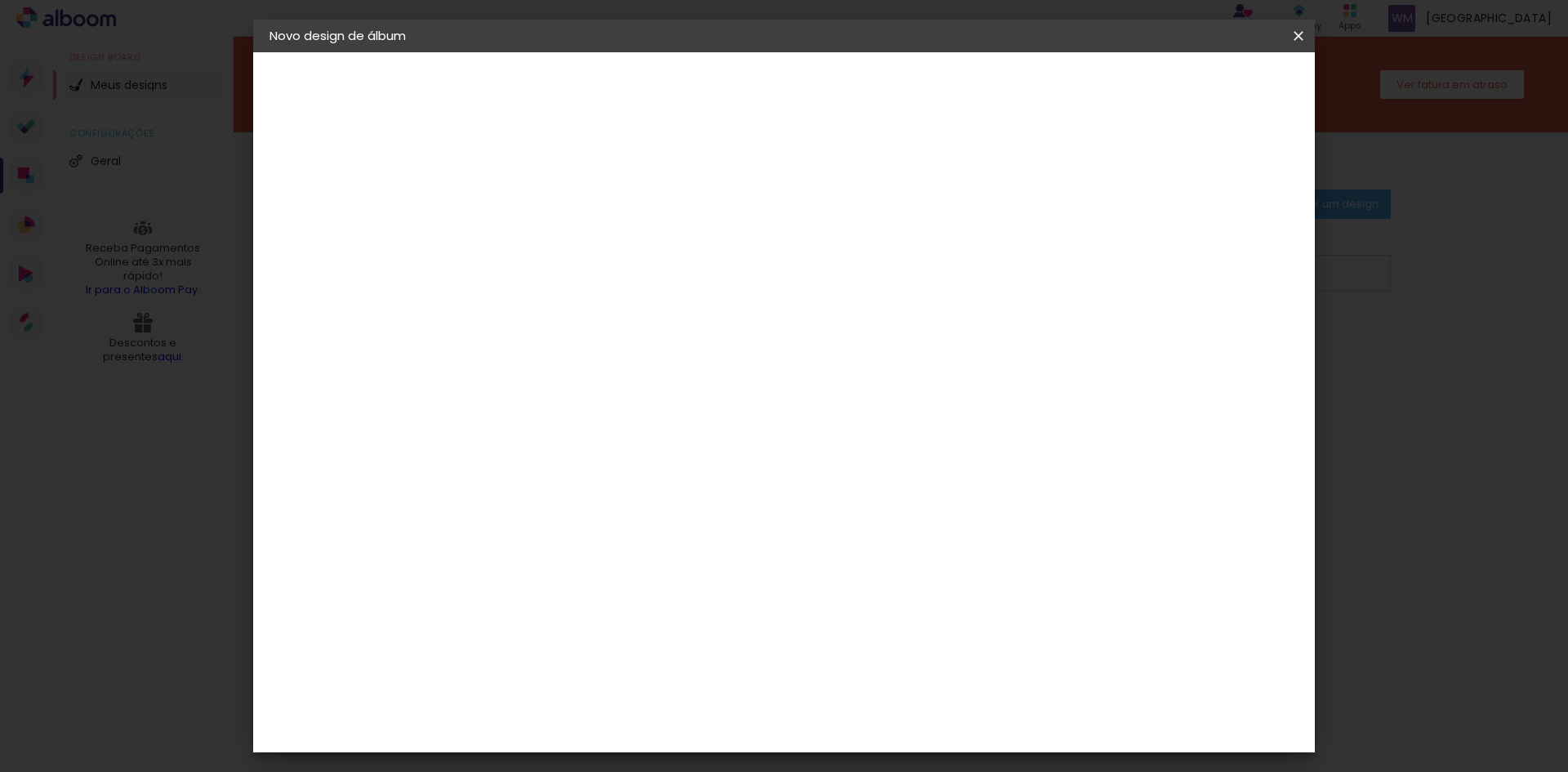
click at [1115, 188] on div at bounding box center [1109, 188] width 15 height 15
click at [1197, 92] on span "Iniciar design" at bounding box center [1159, 86] width 75 height 12
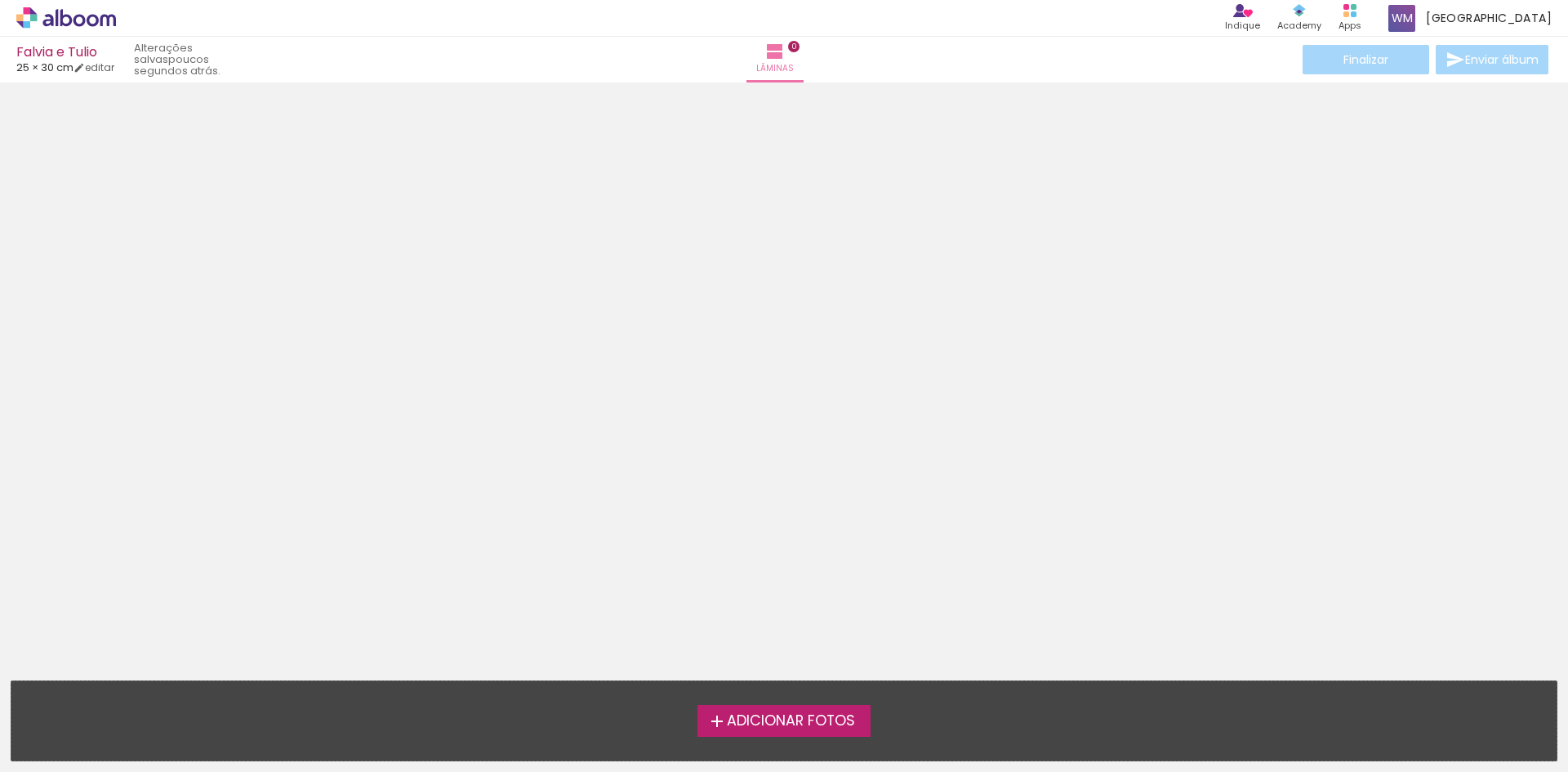
click at [54, 67] on span "25 × 30 cm" at bounding box center [44, 67] width 57 height 16
click at [31, 69] on span "25 × 30 cm" at bounding box center [44, 67] width 57 height 16
click at [85, 69] on iron-icon at bounding box center [80, 68] width 12 height 12
type input "6"
type input "25"
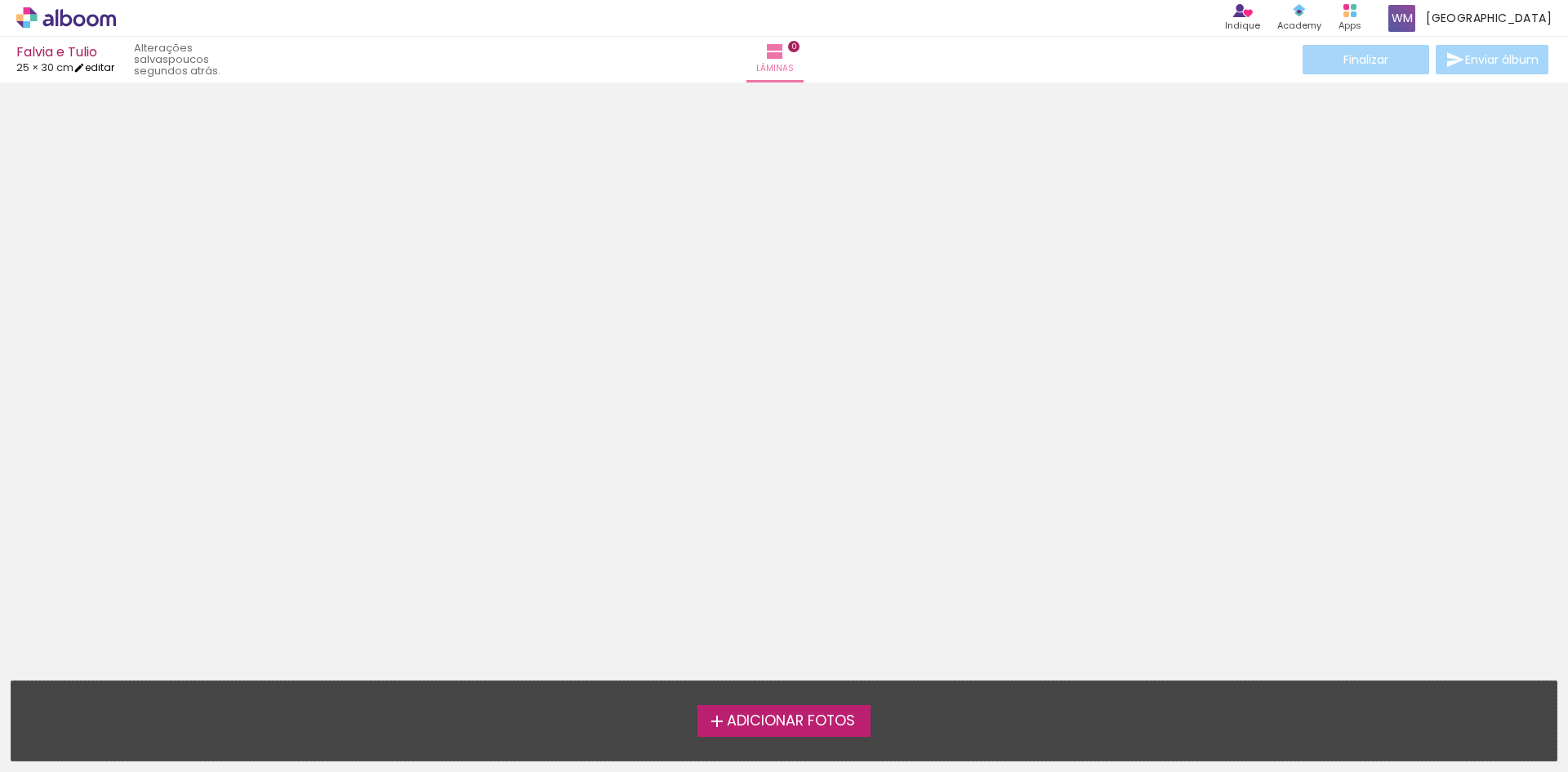
type input "60"
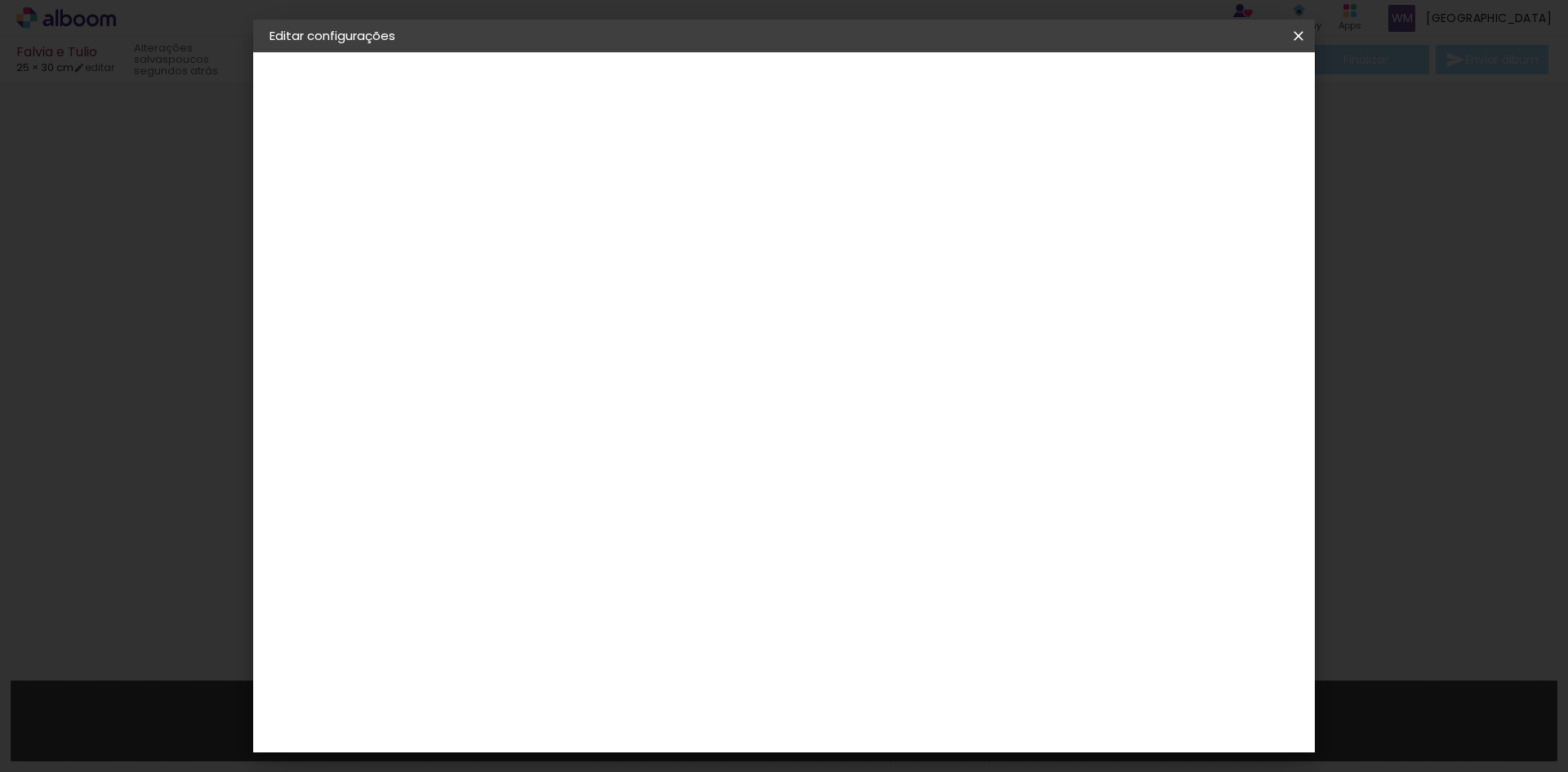
click at [717, 264] on span "30" at bounding box center [714, 255] width 27 height 24
click at [1136, 248] on input "50" at bounding box center [1139, 246] width 38 height 24
click at [1141, 246] on input "50" at bounding box center [1139, 246] width 38 height 24
type input "0"
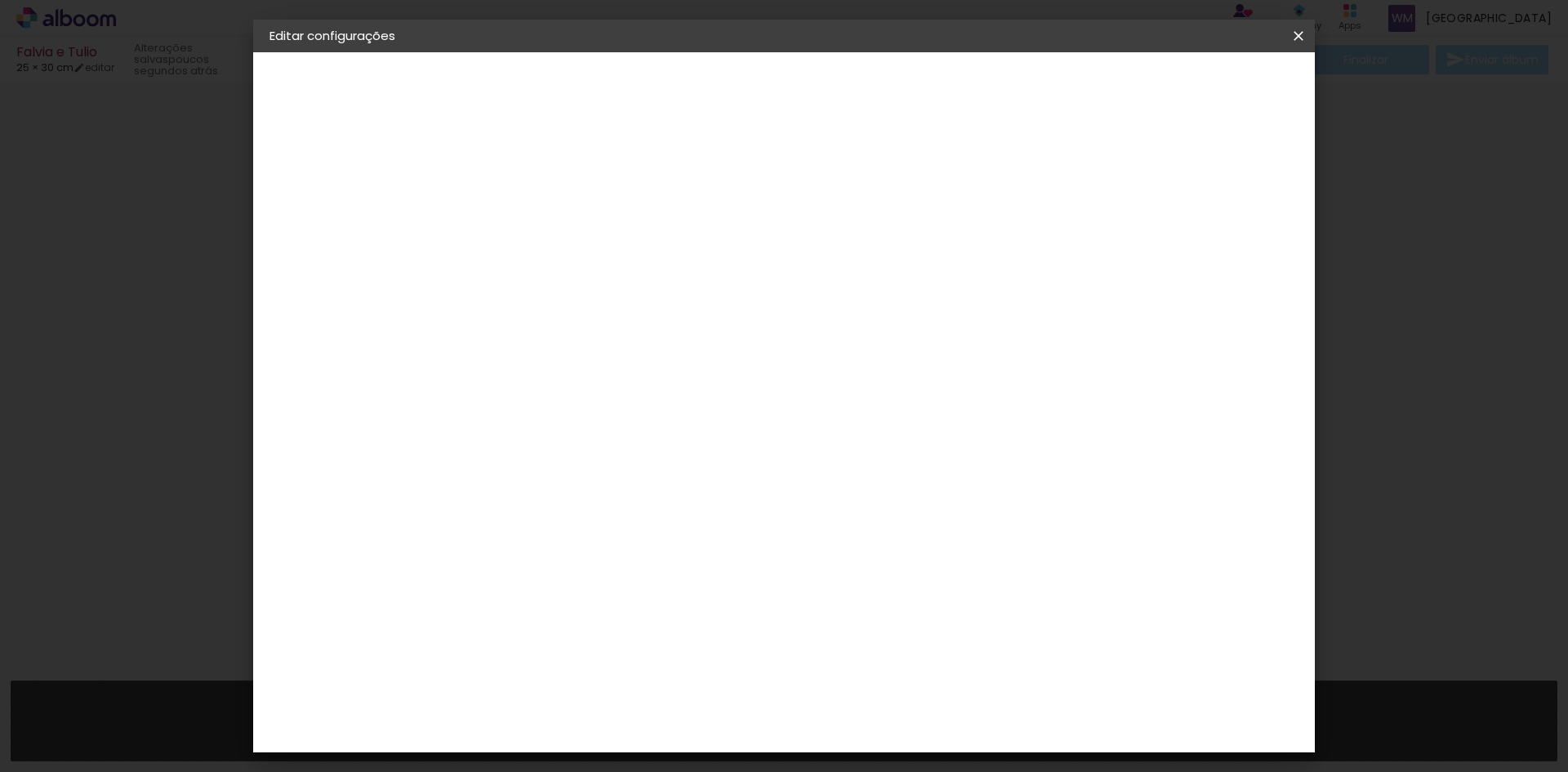
type input "0"
type input "50"
click at [1197, 80] on span "Salvar configurações" at bounding box center [1136, 86] width 121 height 12
click at [1306, 37] on iron-icon at bounding box center [1298, 35] width 19 height 16
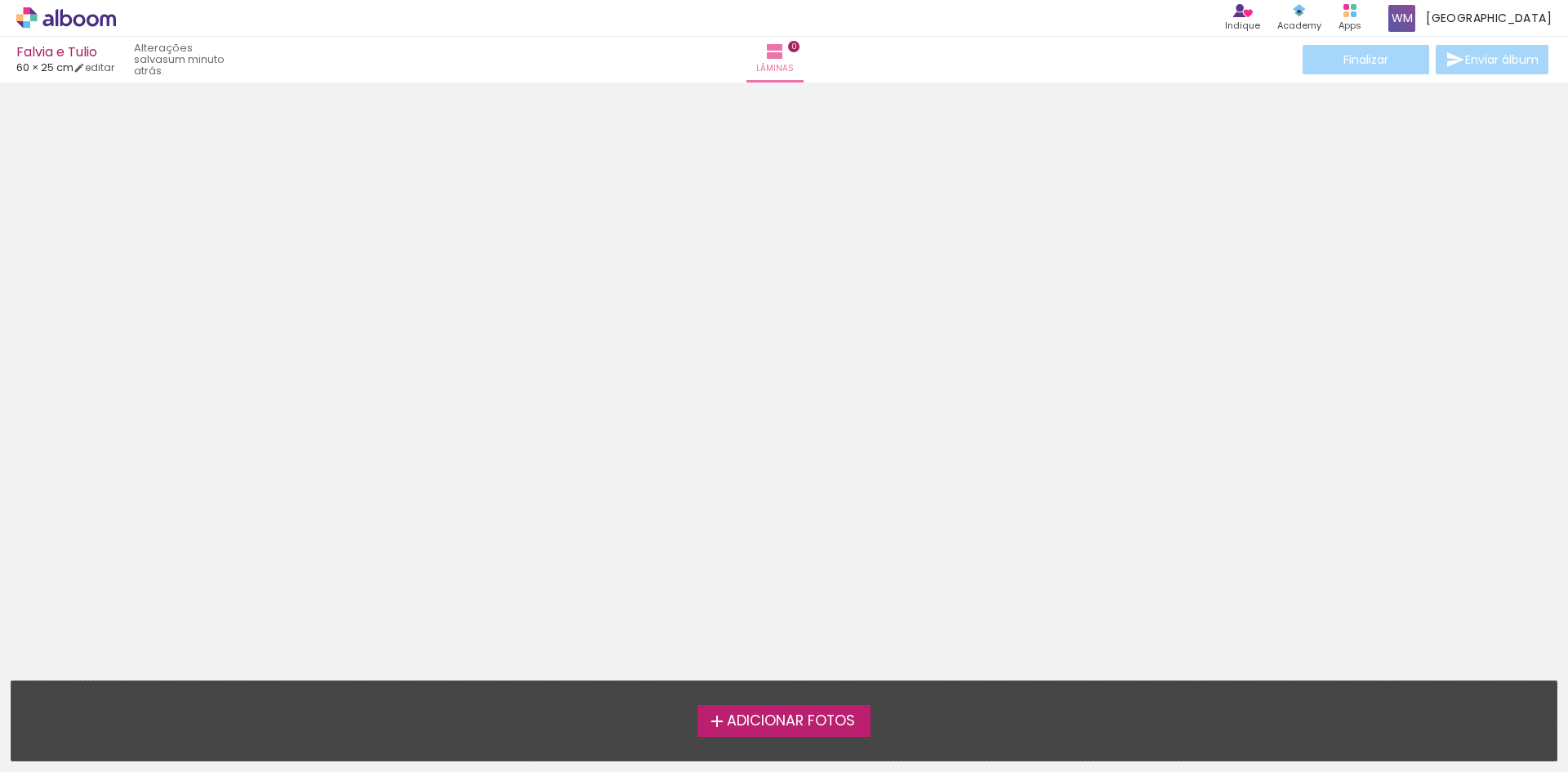
click at [70, 13] on icon at bounding box center [65, 18] width 100 height 21
